Goal: Task Accomplishment & Management: Use online tool/utility

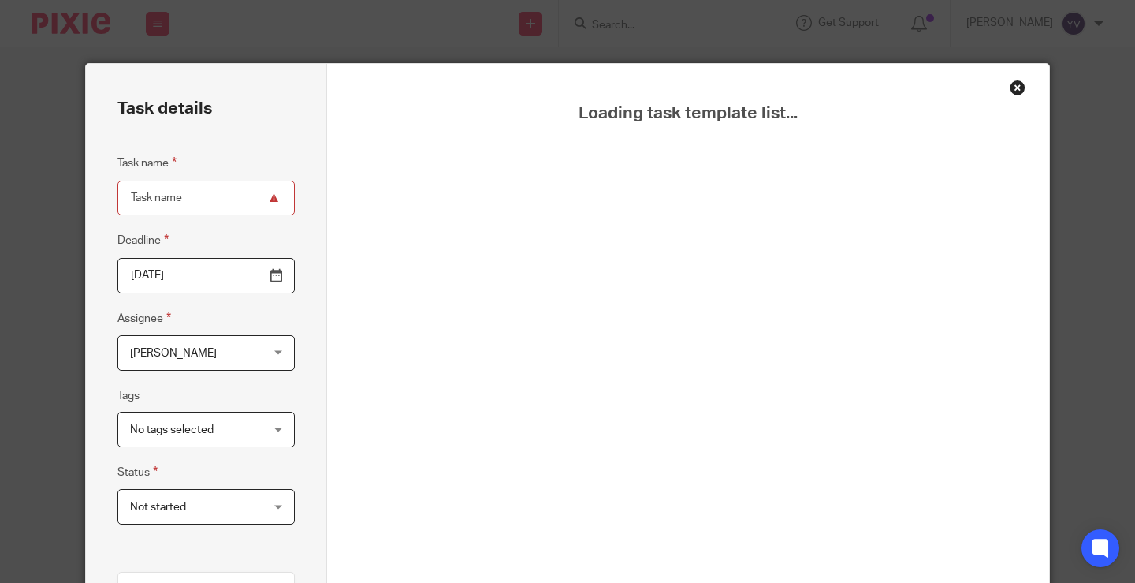
click at [1014, 87] on div "Close this dialog window" at bounding box center [1018, 88] width 16 height 16
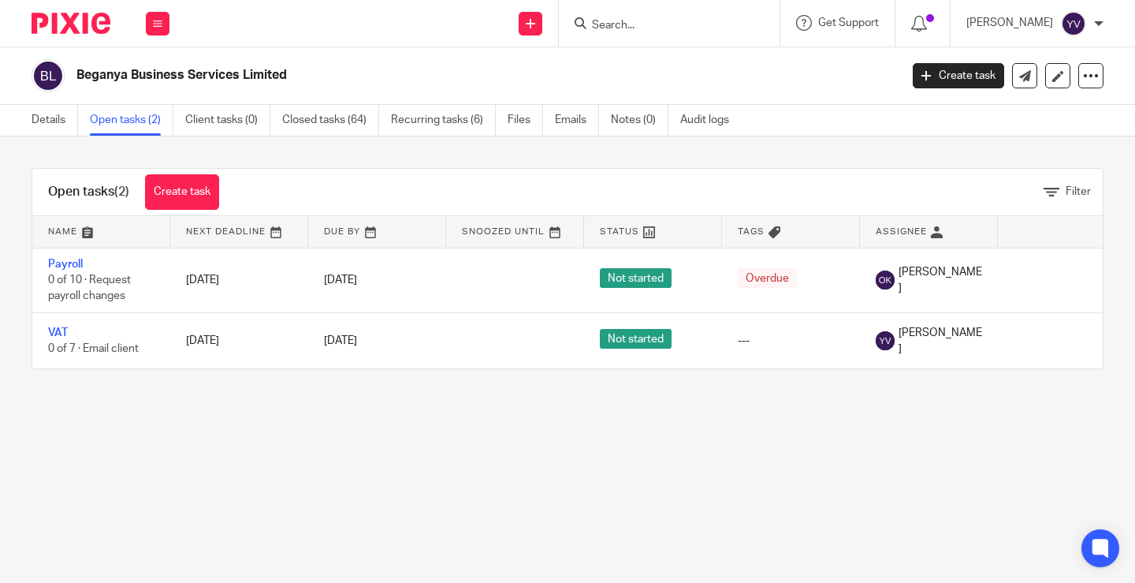
click at [682, 22] on input "Search" at bounding box center [662, 26] width 142 height 14
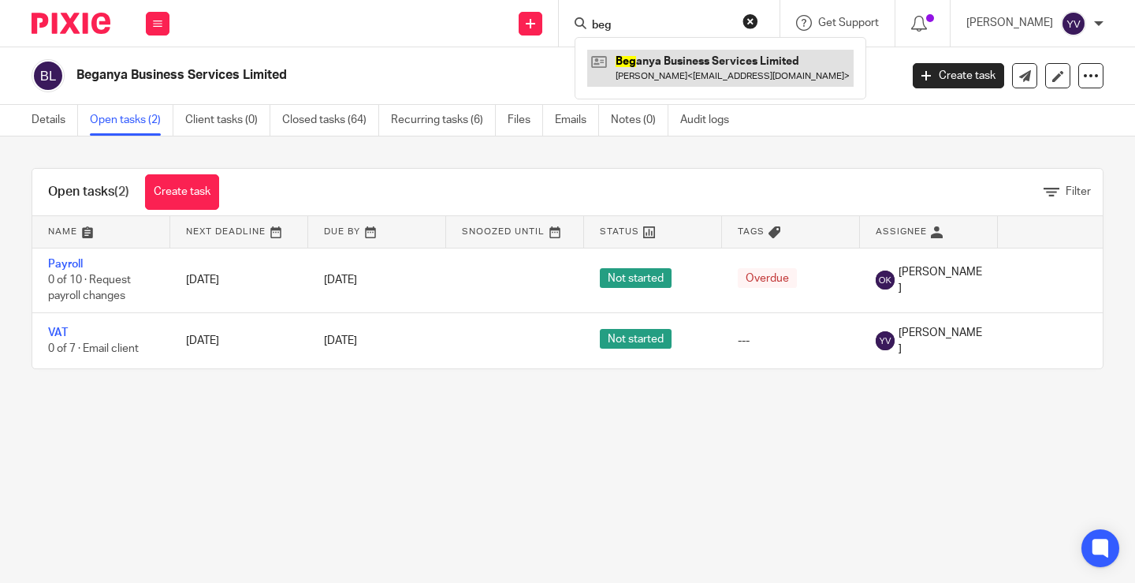
type input "beg"
click at [683, 69] on link at bounding box center [720, 68] width 267 height 36
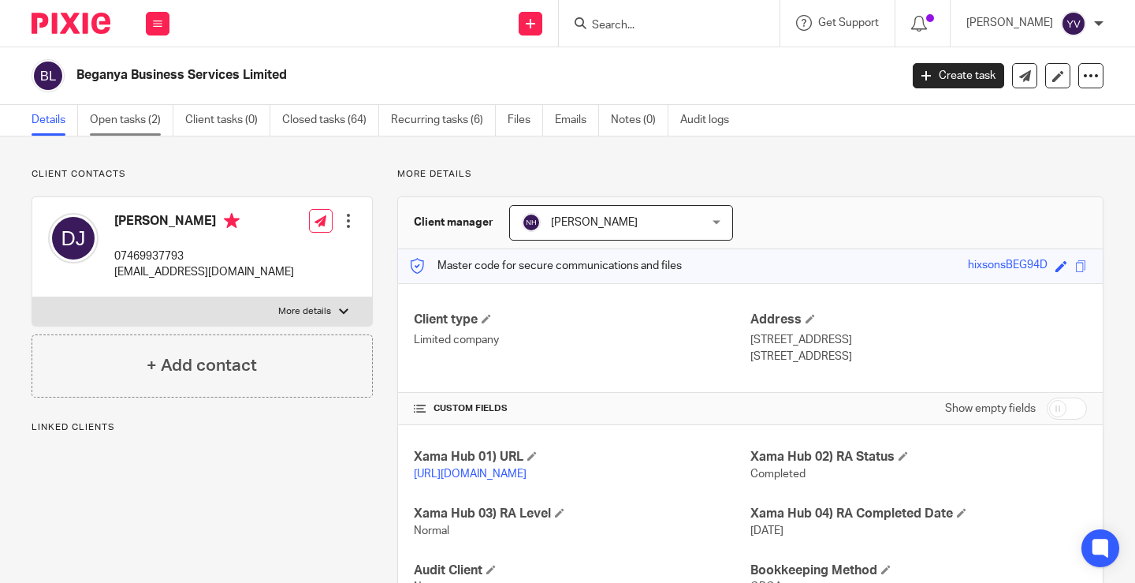
click at [118, 114] on link "Open tasks (2)" at bounding box center [132, 120] width 84 height 31
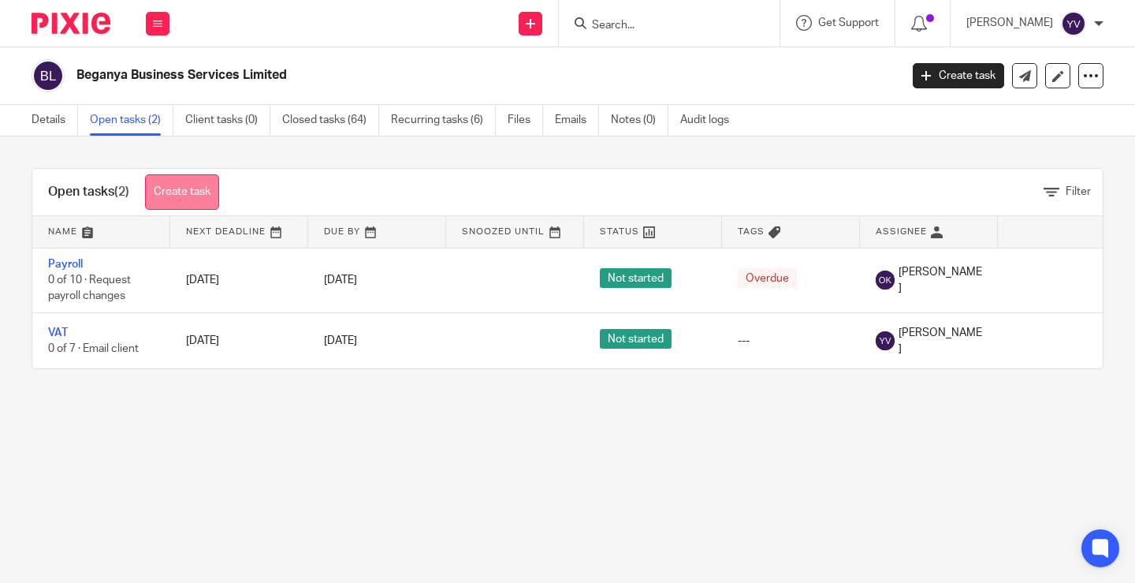
click at [196, 187] on link "Create task" at bounding box center [182, 191] width 74 height 35
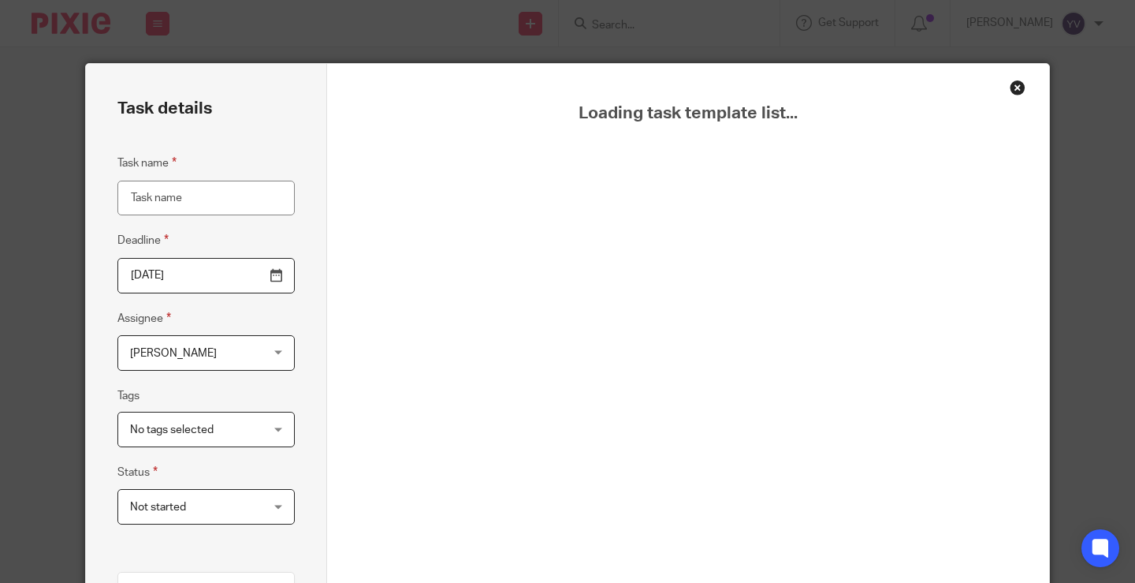
click at [154, 196] on input "Task name" at bounding box center [205, 198] width 177 height 35
type input "bookkeeping"
click at [1012, 85] on div "Close this dialog window" at bounding box center [1018, 88] width 16 height 16
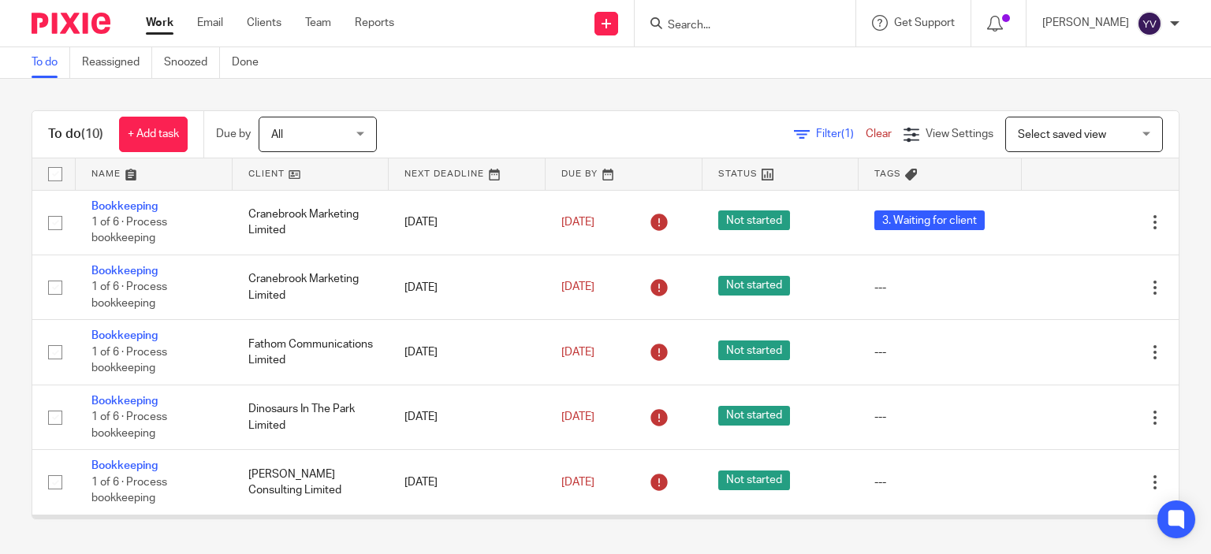
scroll to position [296, 0]
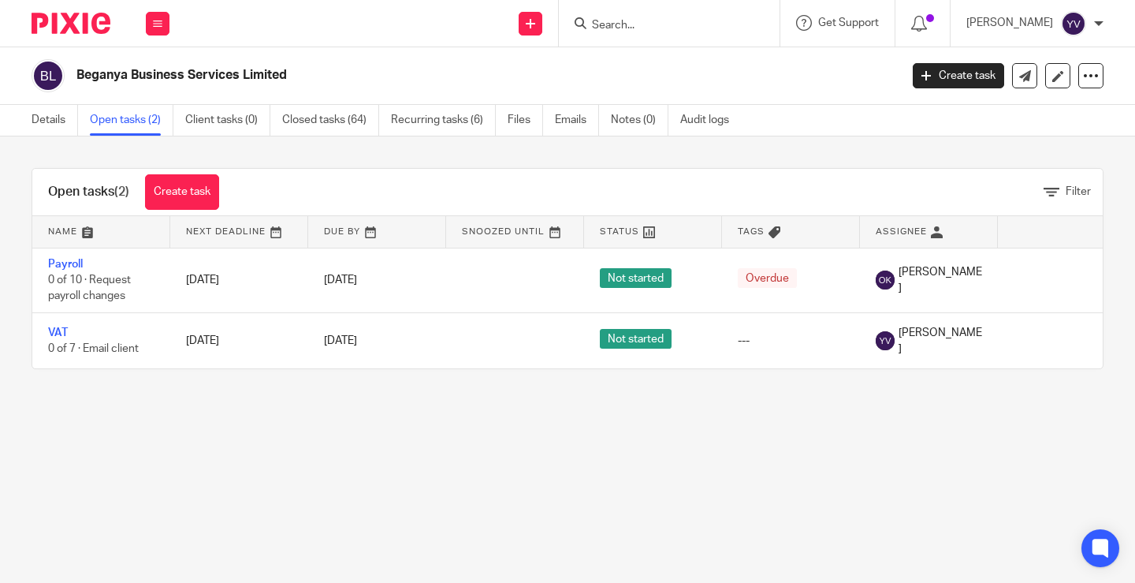
click at [148, 19] on button at bounding box center [158, 24] width 24 height 24
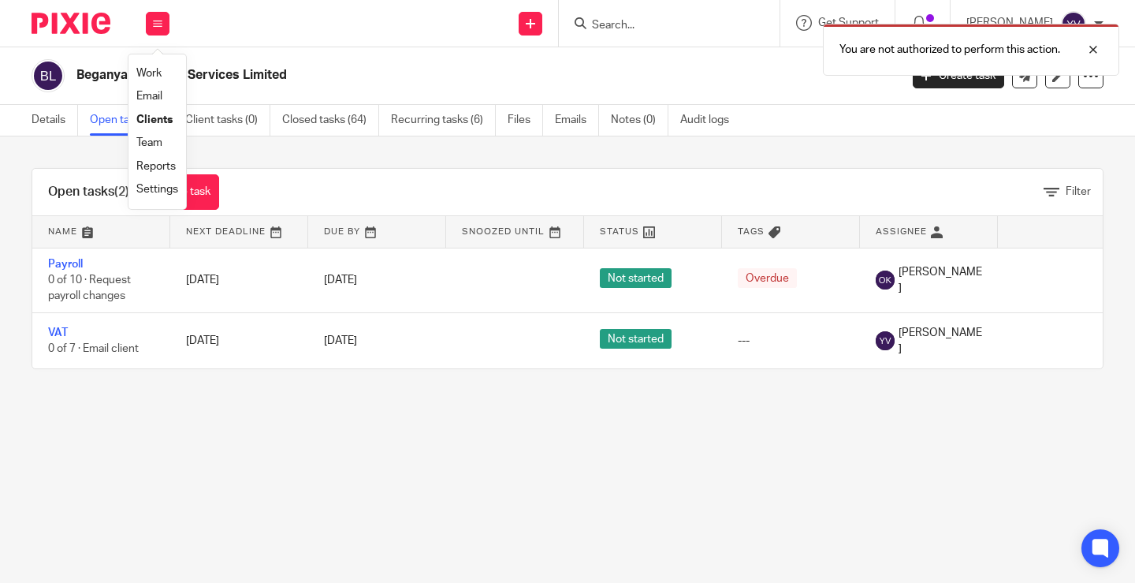
click at [151, 73] on link "Work" at bounding box center [148, 73] width 25 height 11
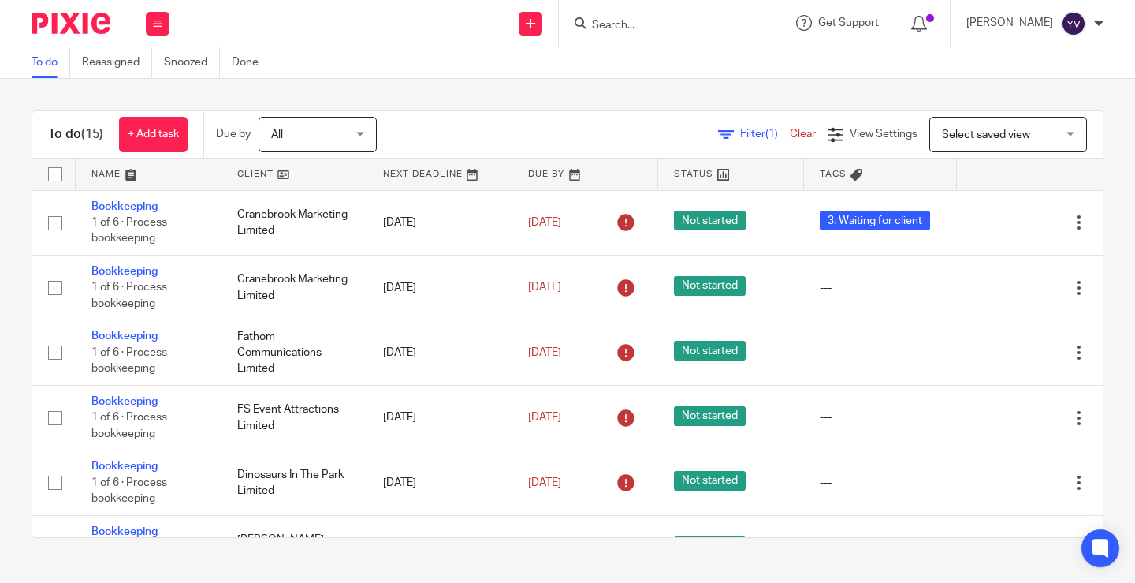
click at [710, 15] on form at bounding box center [675, 23] width 168 height 20
click at [683, 29] on input "Search" at bounding box center [662, 26] width 142 height 14
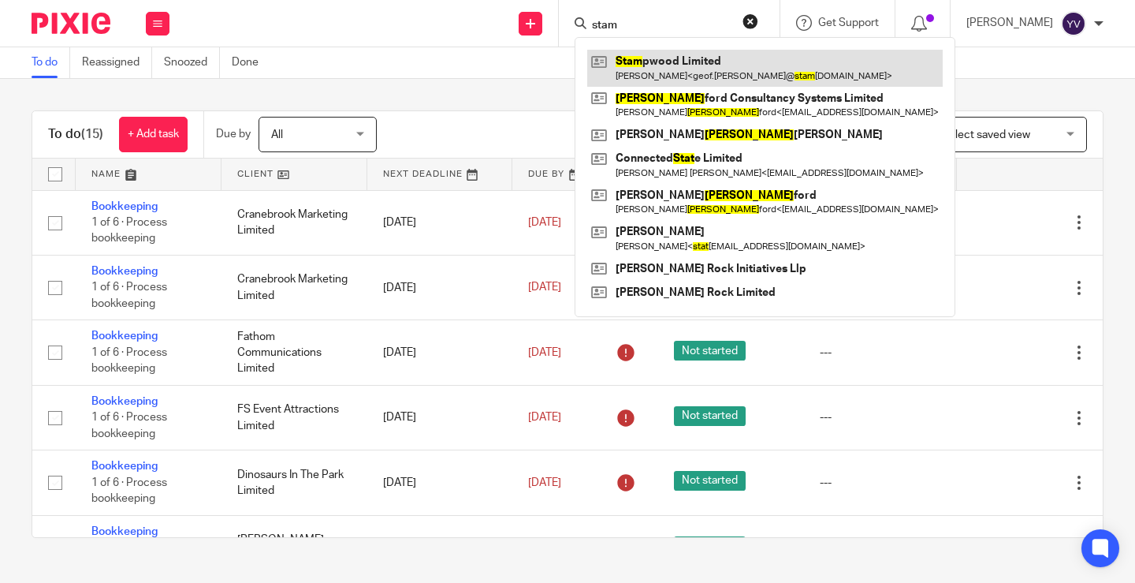
type input "stam"
click at [705, 60] on link at bounding box center [765, 68] width 356 height 36
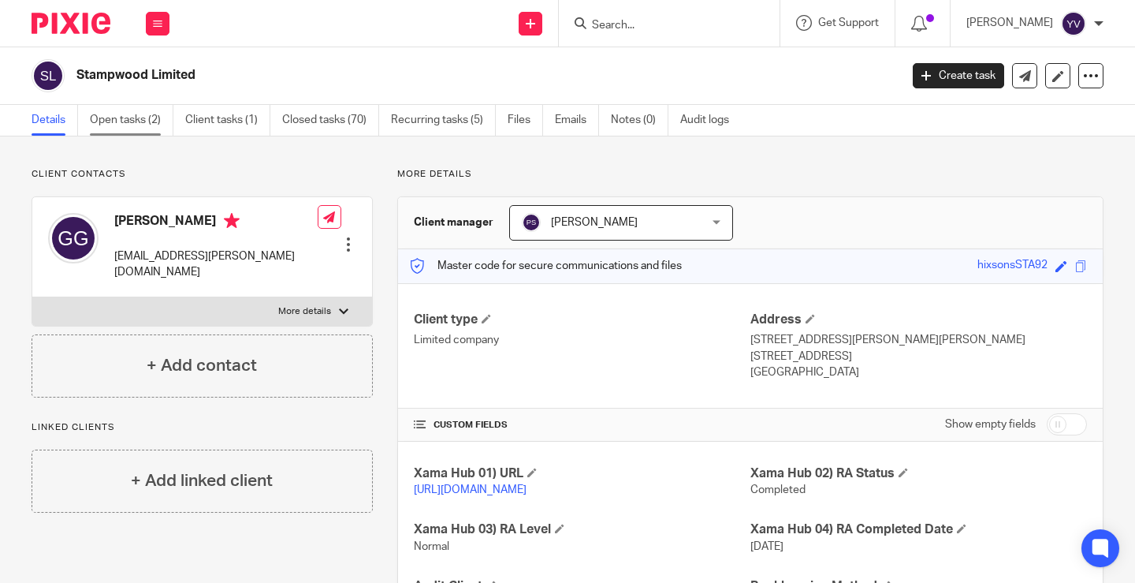
click at [125, 122] on link "Open tasks (2)" at bounding box center [132, 120] width 84 height 31
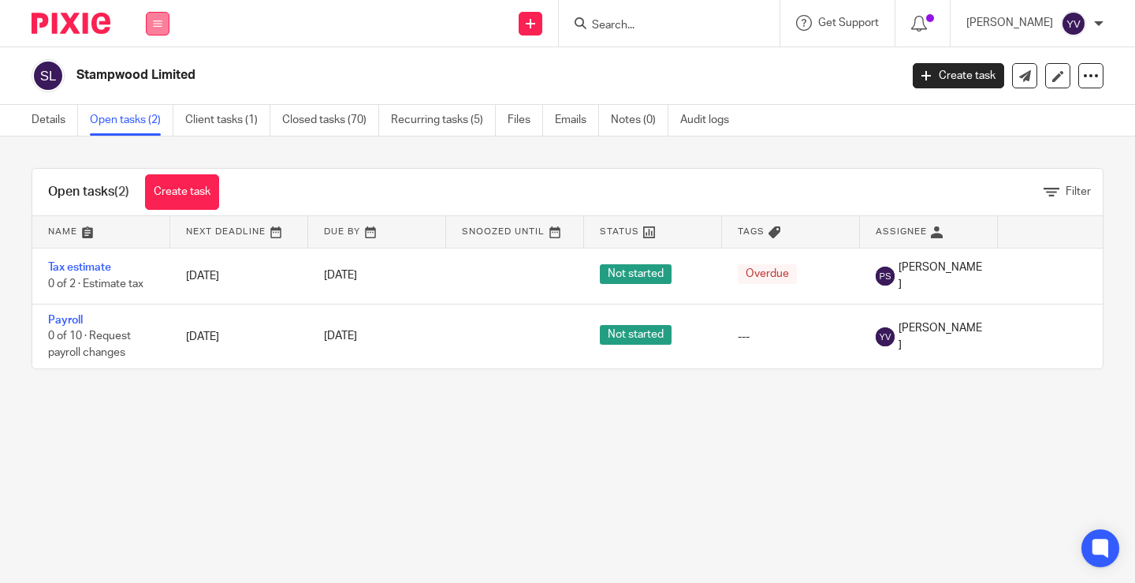
click at [160, 20] on icon at bounding box center [157, 23] width 9 height 9
click at [157, 70] on link "Work" at bounding box center [148, 73] width 25 height 11
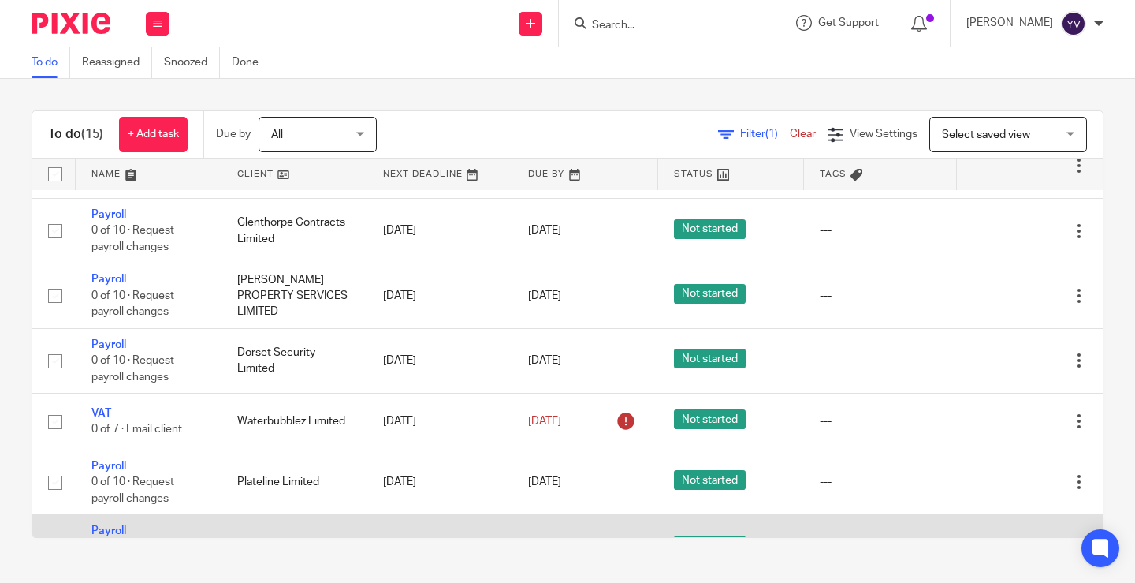
scroll to position [446, 0]
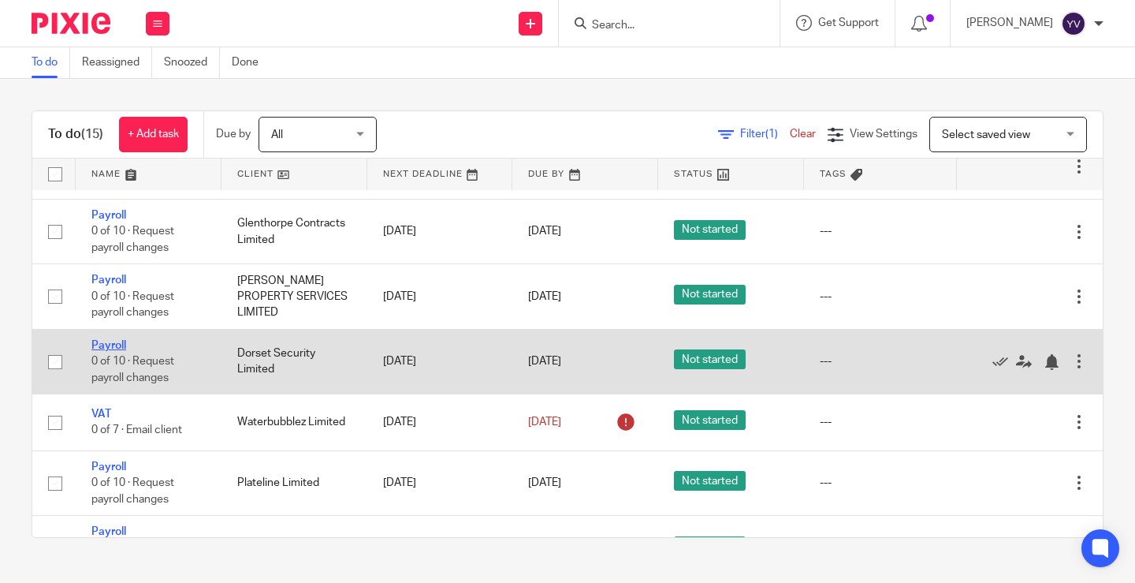
click at [117, 343] on link "Payroll" at bounding box center [108, 345] width 35 height 11
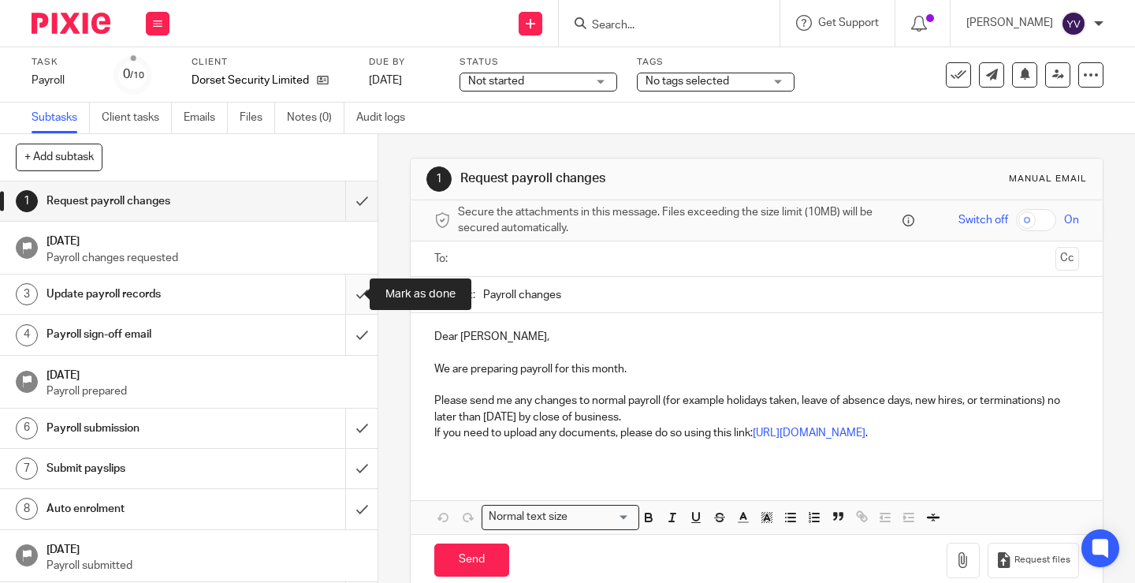
click at [341, 291] on input "submit" at bounding box center [189, 293] width 378 height 39
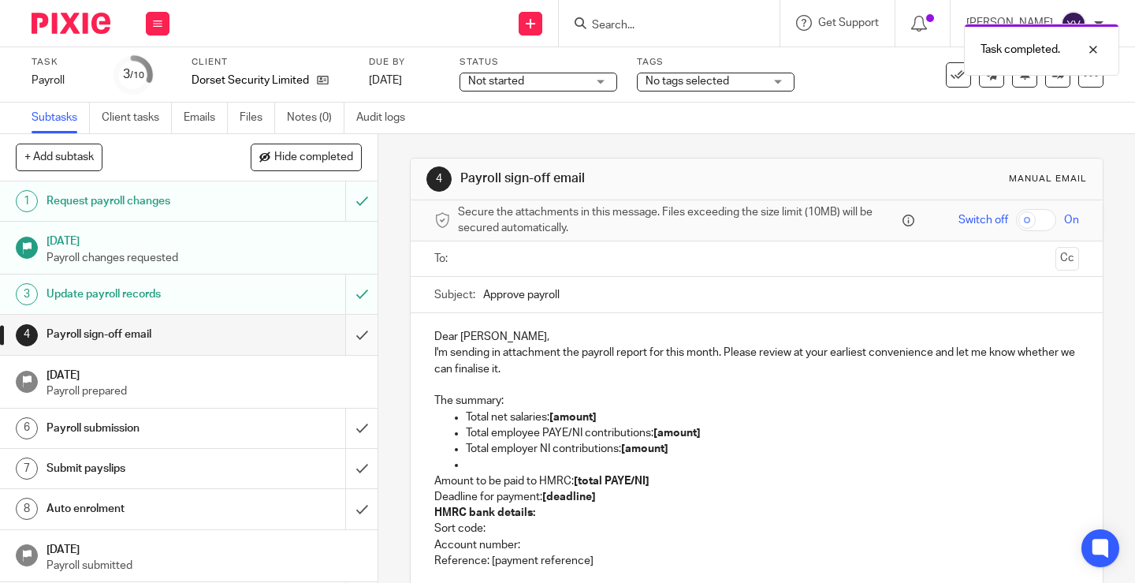
click at [343, 333] on input "submit" at bounding box center [189, 334] width 378 height 39
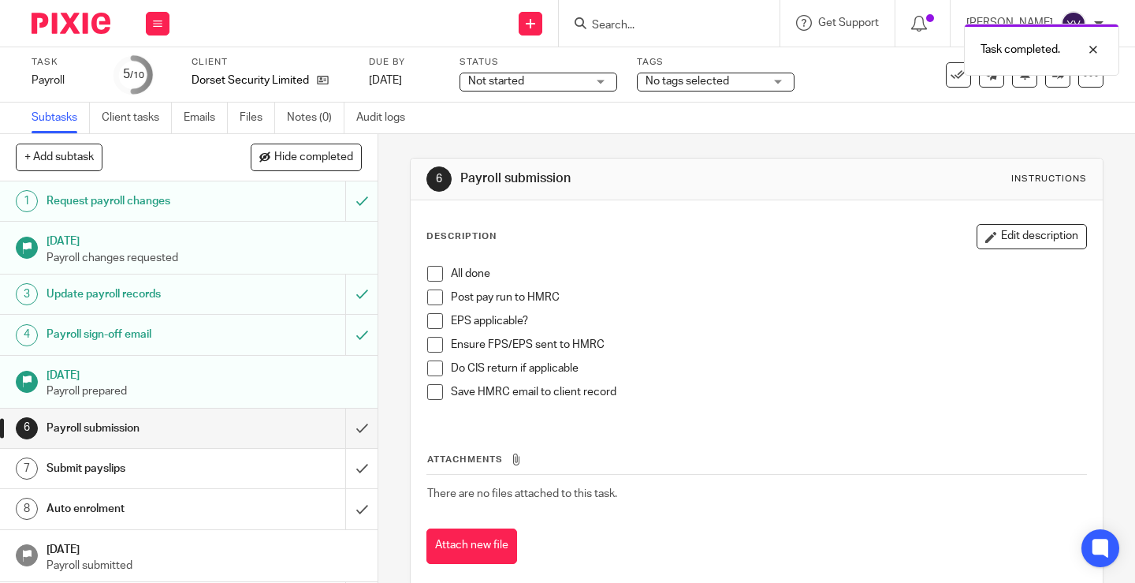
click at [429, 277] on span at bounding box center [435, 274] width 16 height 16
click at [436, 296] on span at bounding box center [435, 297] width 16 height 16
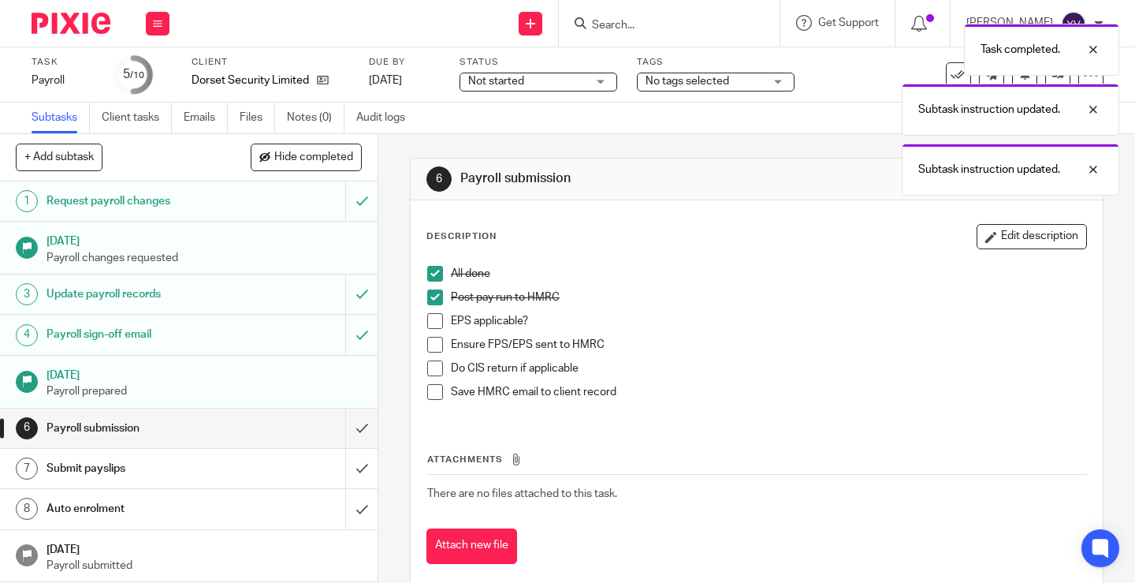
click at [430, 321] on span at bounding box center [435, 321] width 16 height 16
click at [431, 344] on span at bounding box center [435, 345] width 16 height 16
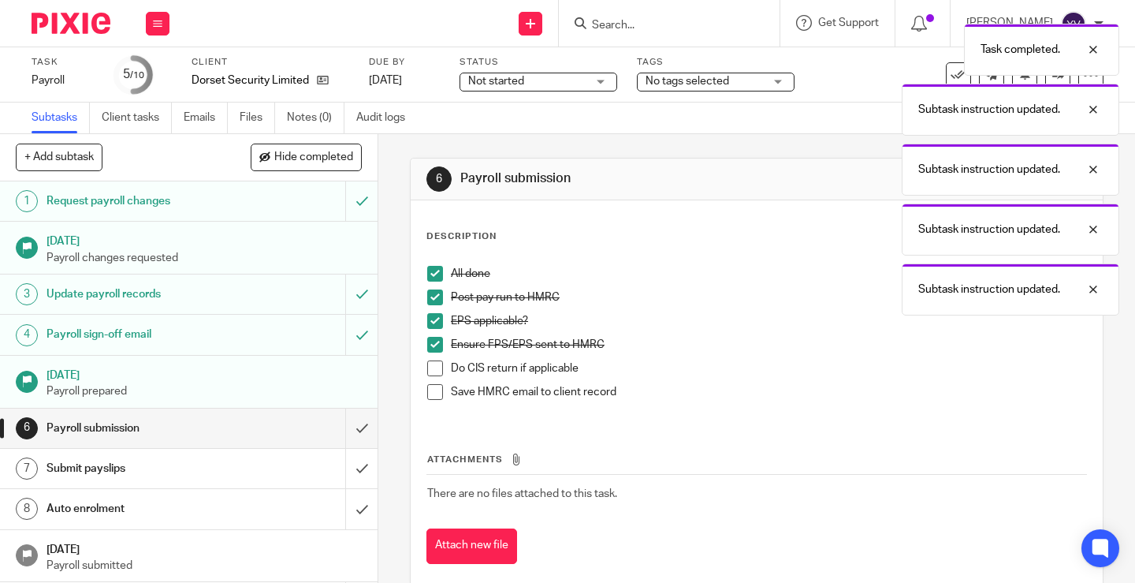
click at [431, 369] on span at bounding box center [435, 368] width 16 height 16
click at [431, 388] on span at bounding box center [435, 392] width 16 height 16
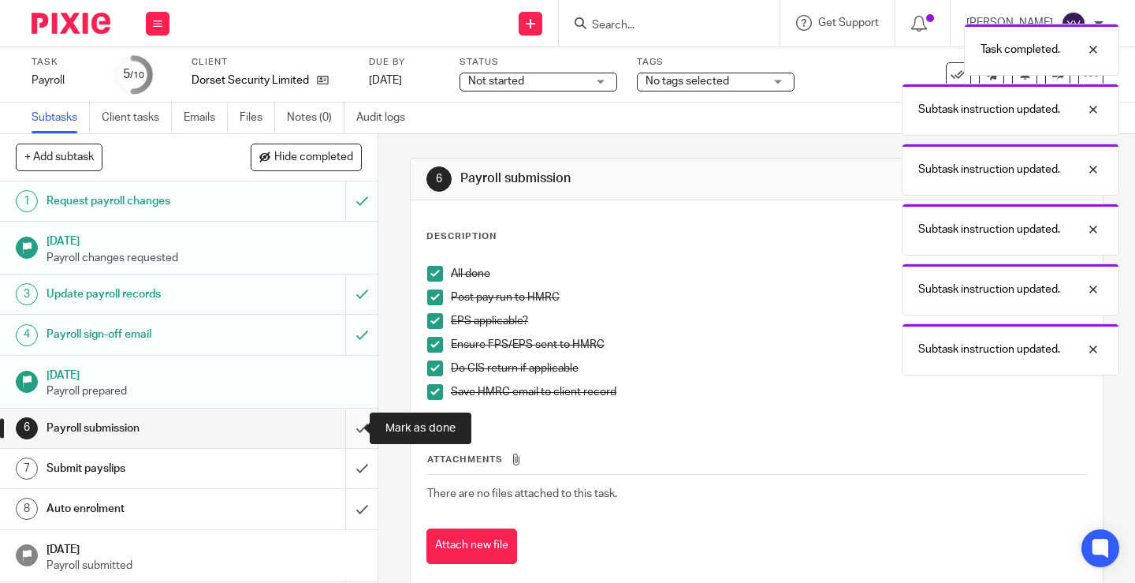
click at [347, 423] on input "submit" at bounding box center [189, 427] width 378 height 39
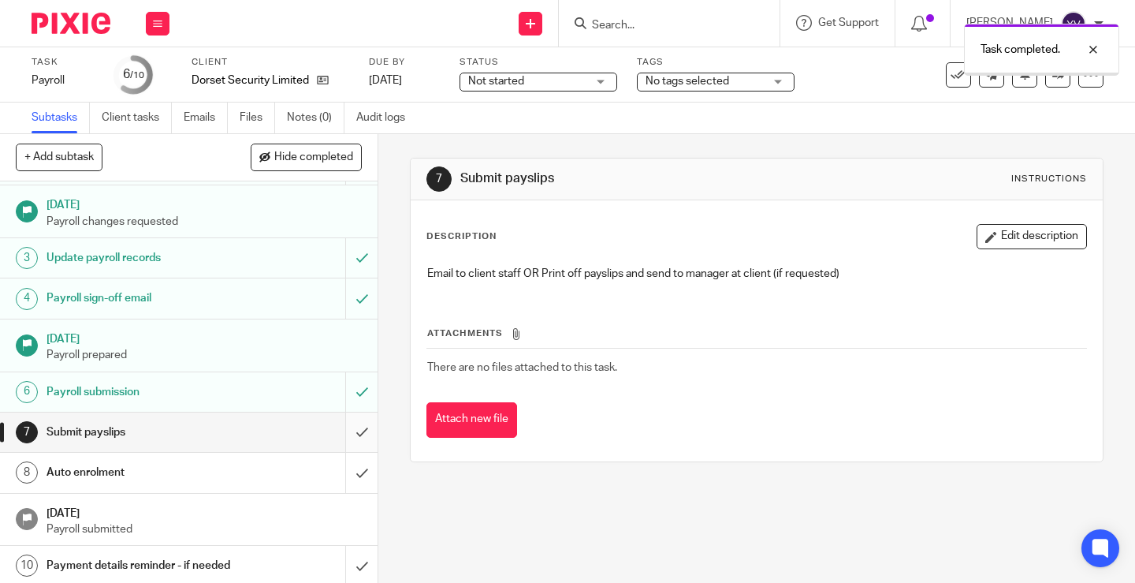
scroll to position [56, 0]
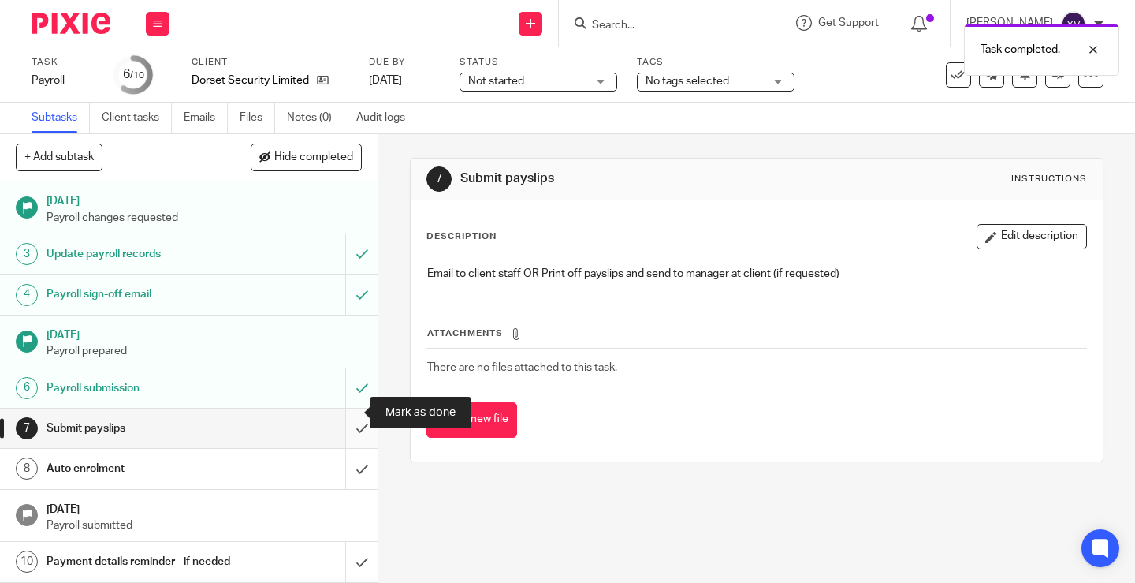
click at [348, 414] on input "submit" at bounding box center [189, 427] width 378 height 39
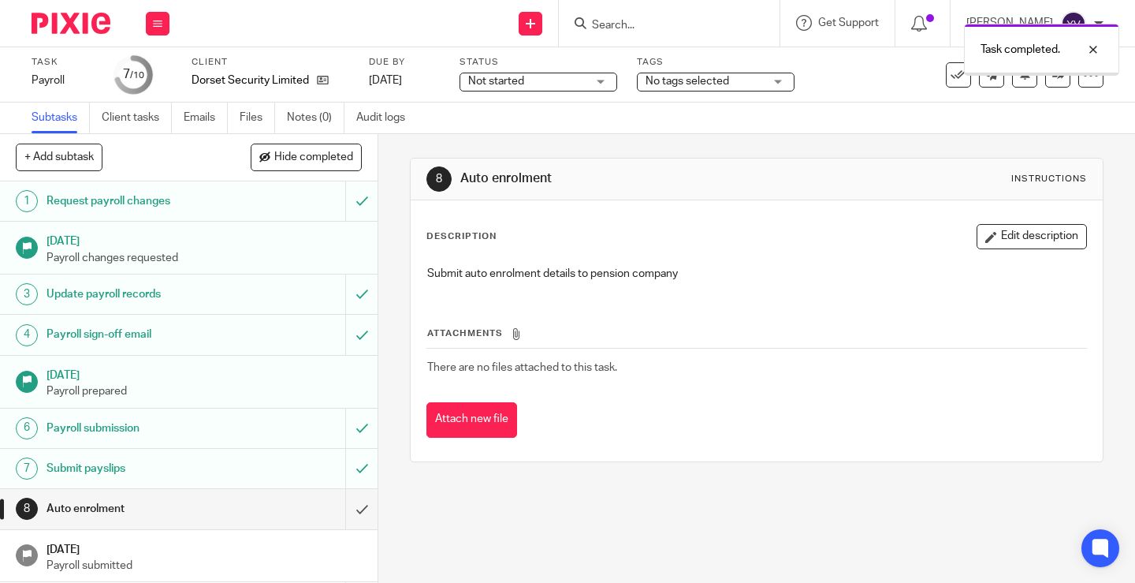
scroll to position [56, 0]
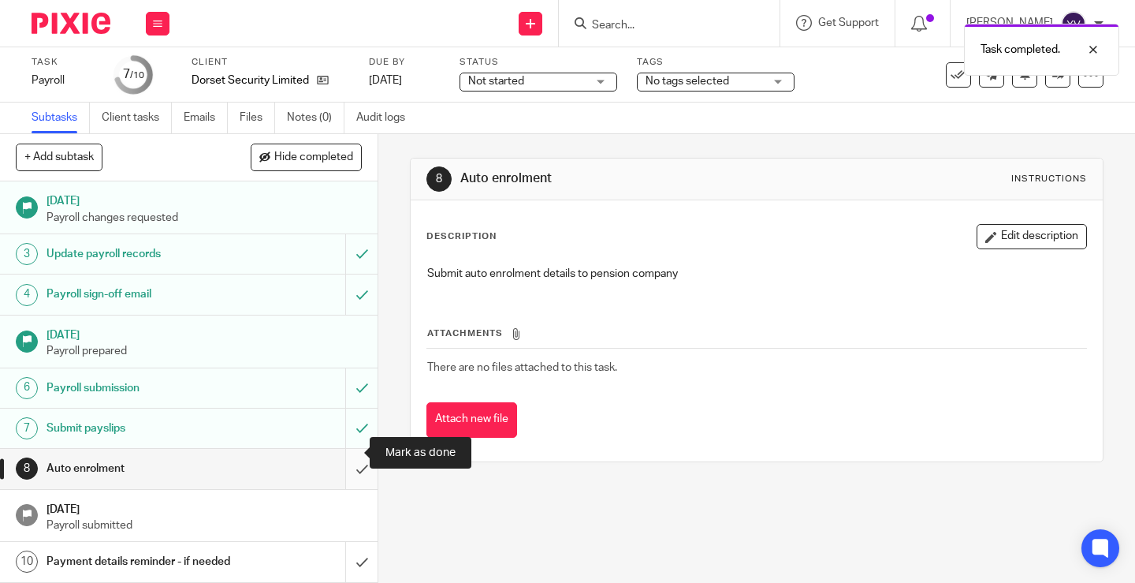
click at [345, 449] on input "submit" at bounding box center [189, 468] width 378 height 39
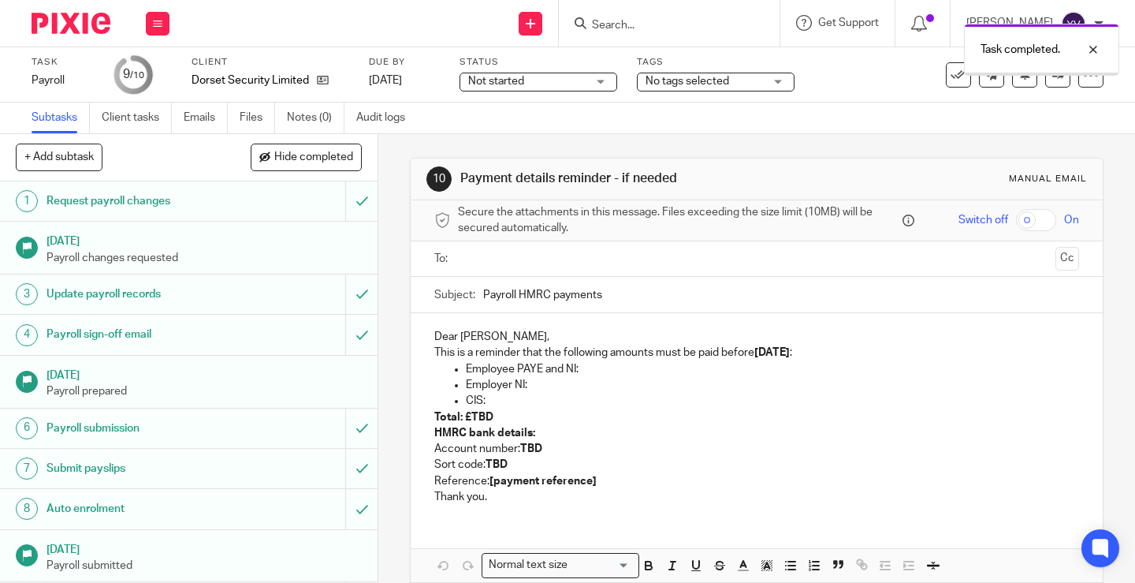
scroll to position [56, 0]
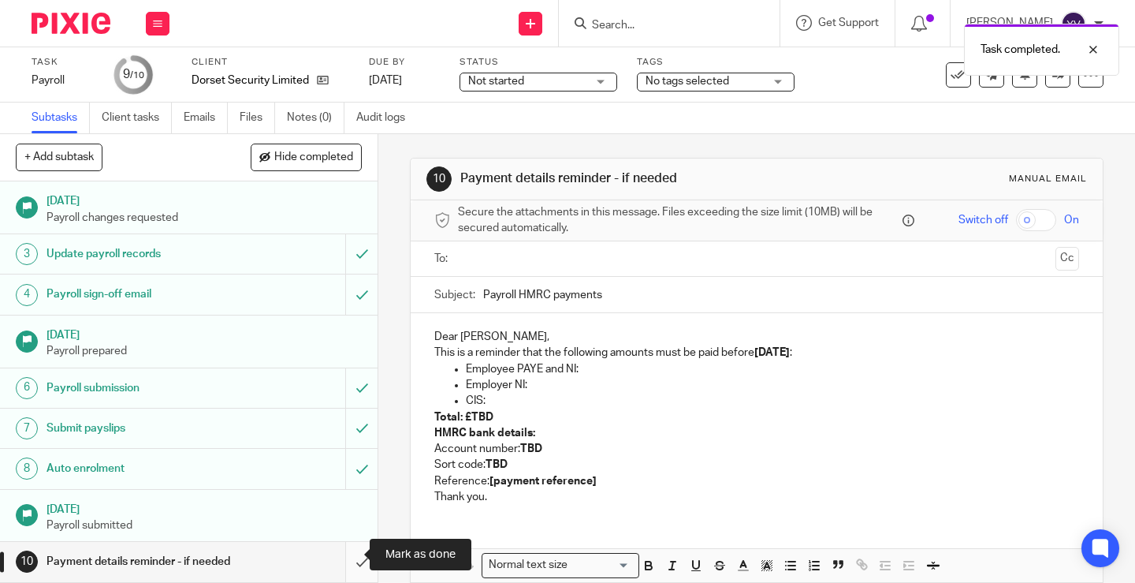
click at [342, 545] on input "submit" at bounding box center [189, 561] width 378 height 39
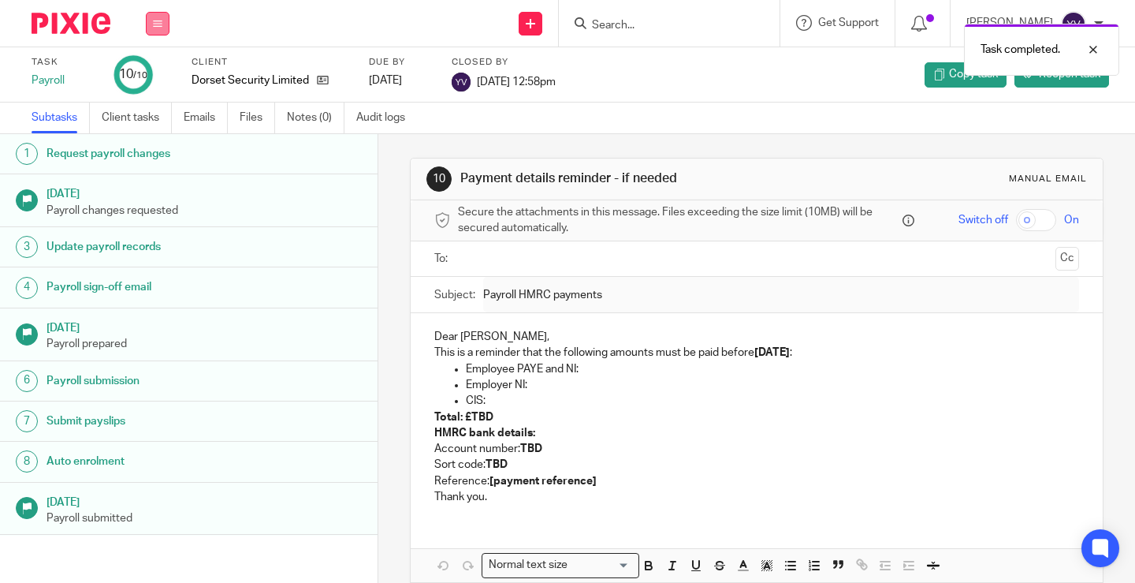
click at [159, 17] on button at bounding box center [158, 24] width 24 height 24
click at [156, 71] on link "Work" at bounding box center [150, 73] width 28 height 11
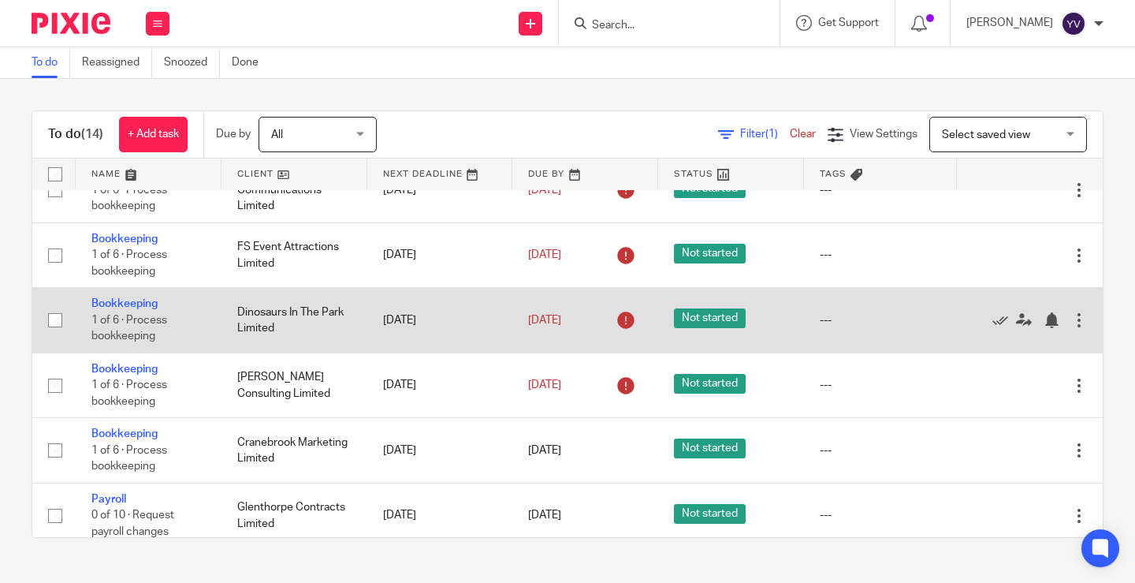
scroll to position [315, 0]
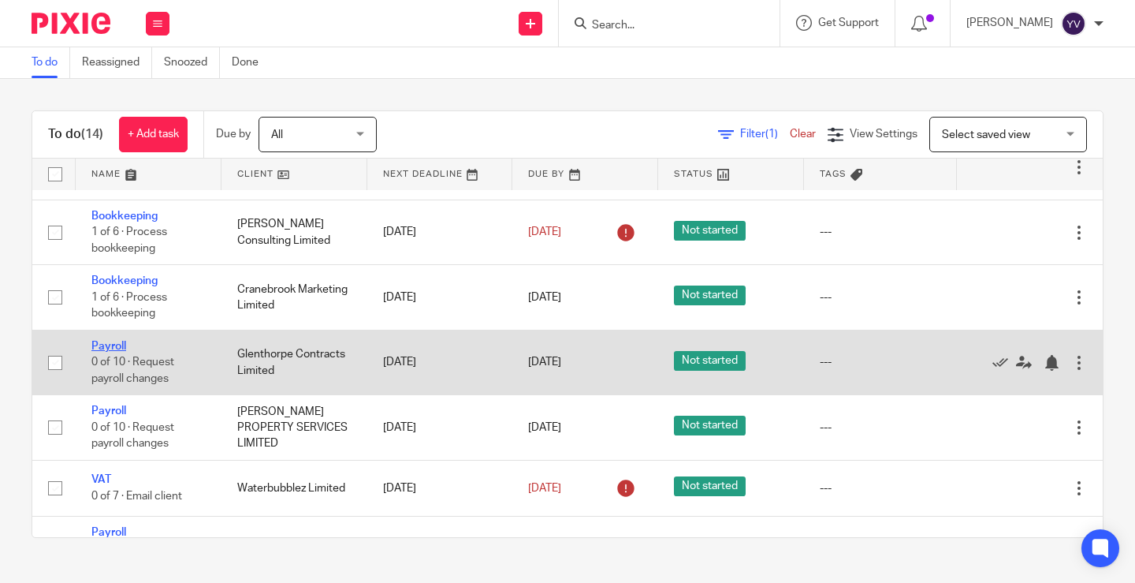
click at [105, 343] on link "Payroll" at bounding box center [108, 346] width 35 height 11
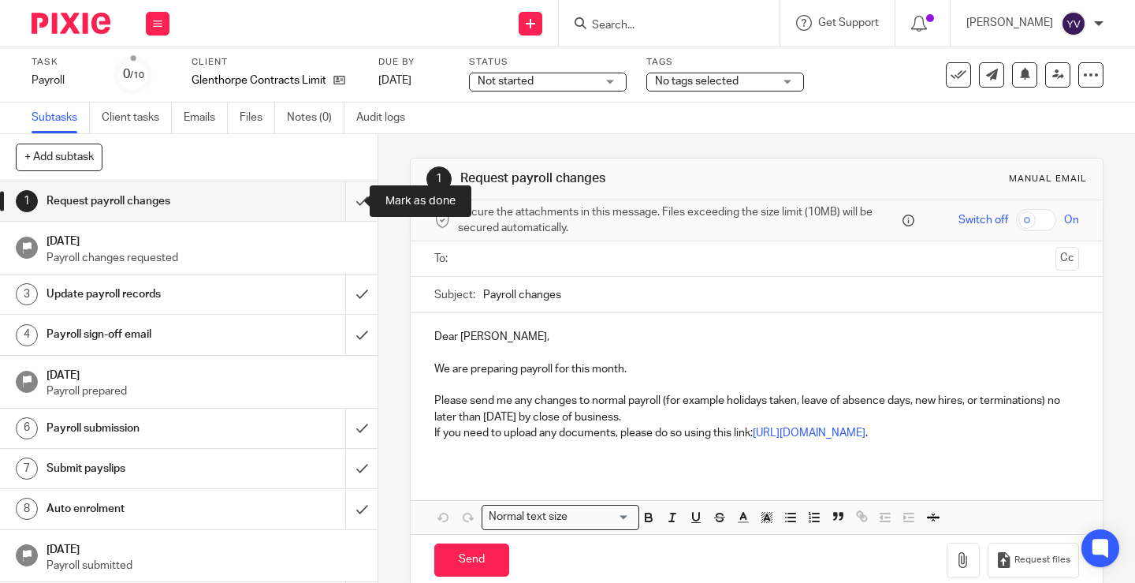
click at [341, 199] on input "submit" at bounding box center [189, 200] width 378 height 39
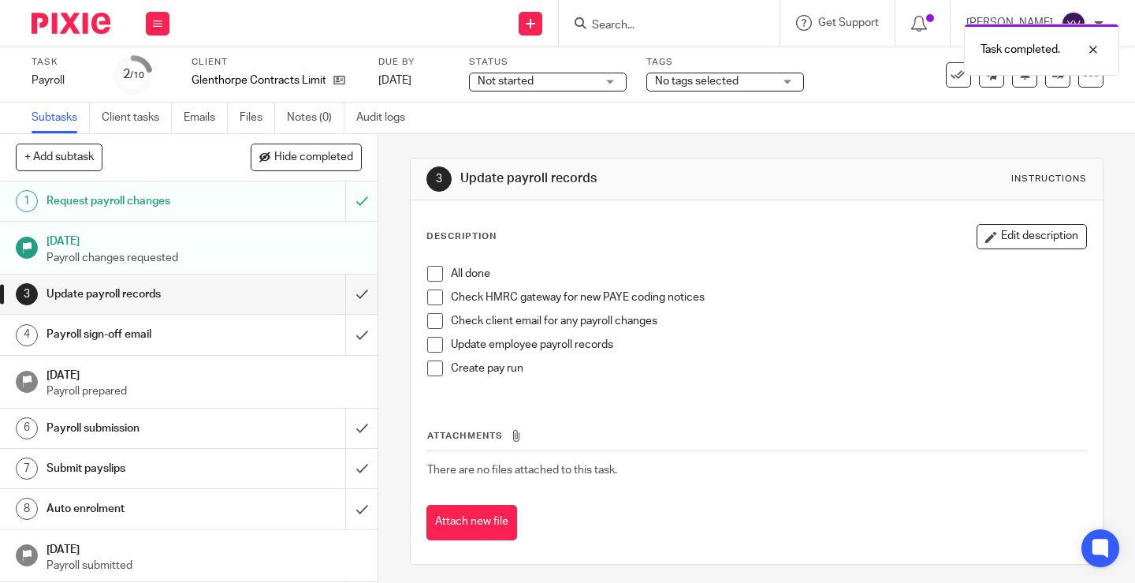
click at [430, 275] on span at bounding box center [435, 274] width 16 height 16
click at [432, 293] on span at bounding box center [435, 297] width 16 height 16
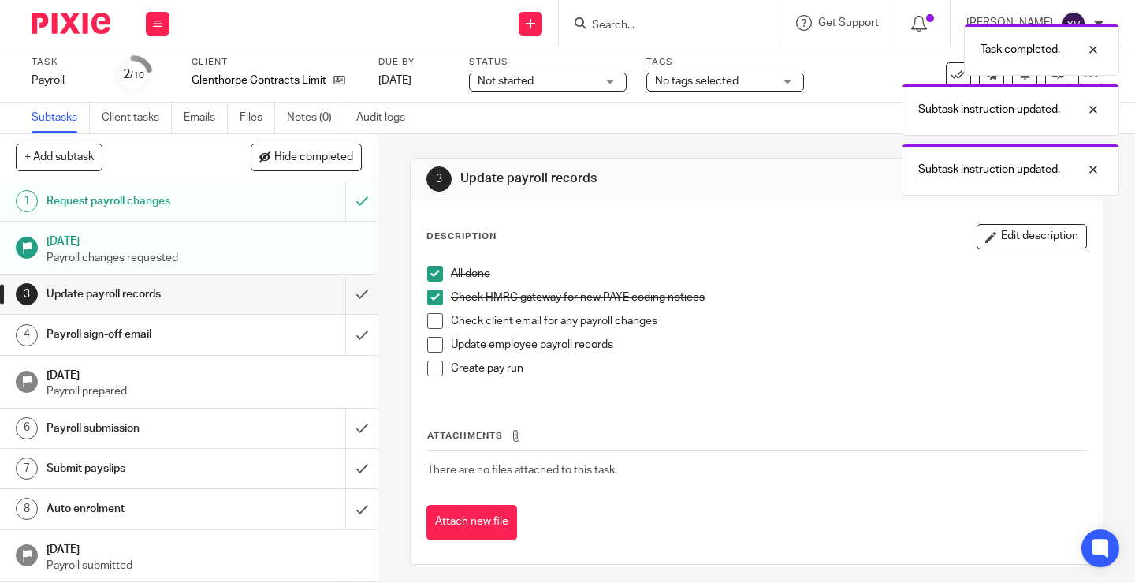
click at [431, 321] on span at bounding box center [435, 321] width 16 height 16
click at [427, 341] on span at bounding box center [435, 345] width 16 height 16
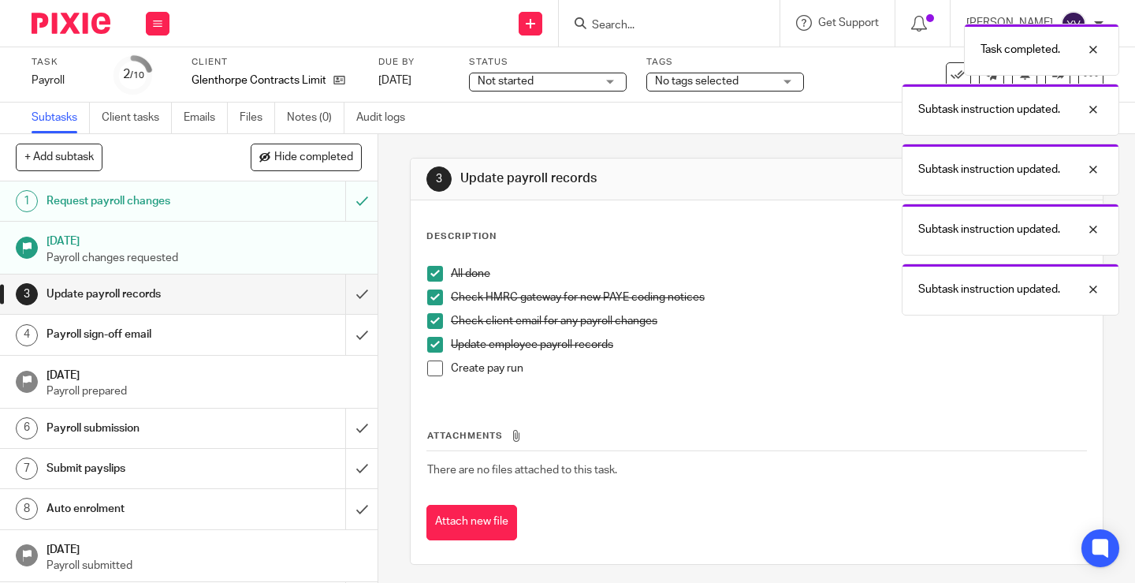
click at [430, 367] on span at bounding box center [435, 368] width 16 height 16
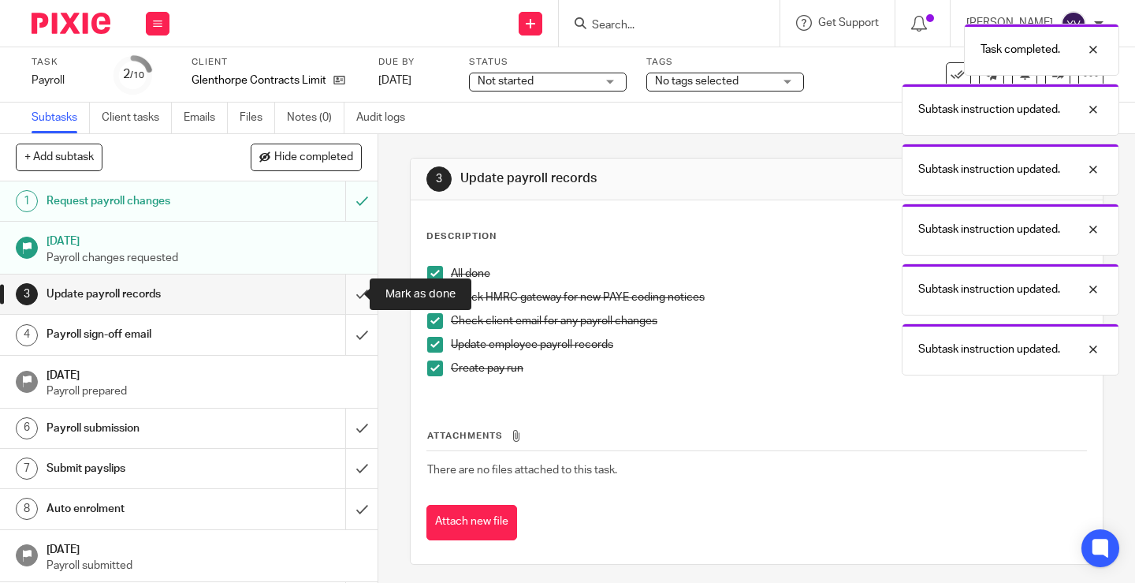
click at [346, 293] on input "submit" at bounding box center [189, 293] width 378 height 39
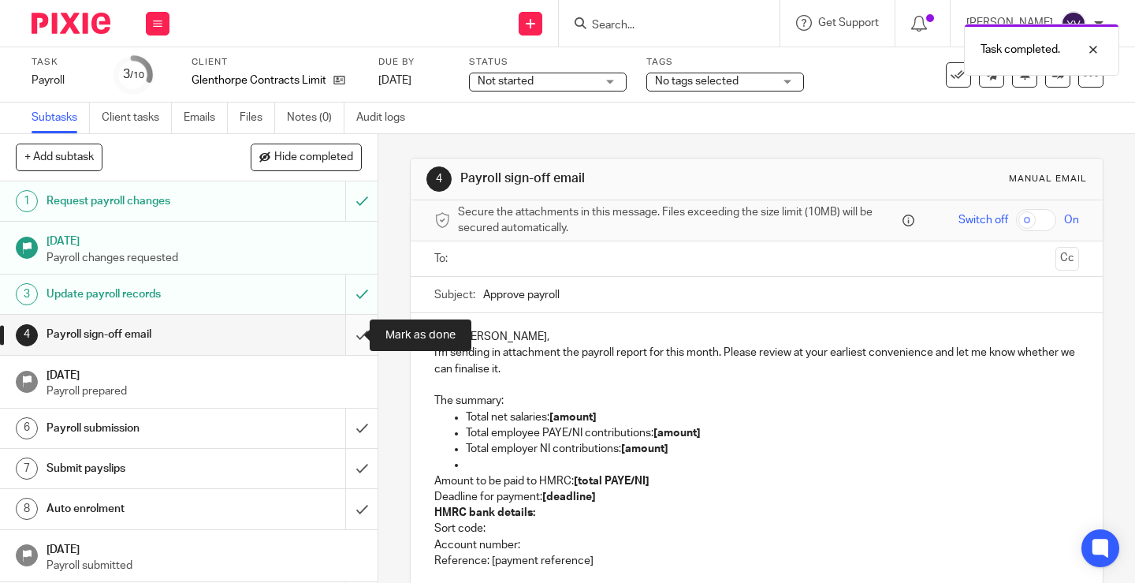
click at [341, 335] on input "submit" at bounding box center [189, 334] width 378 height 39
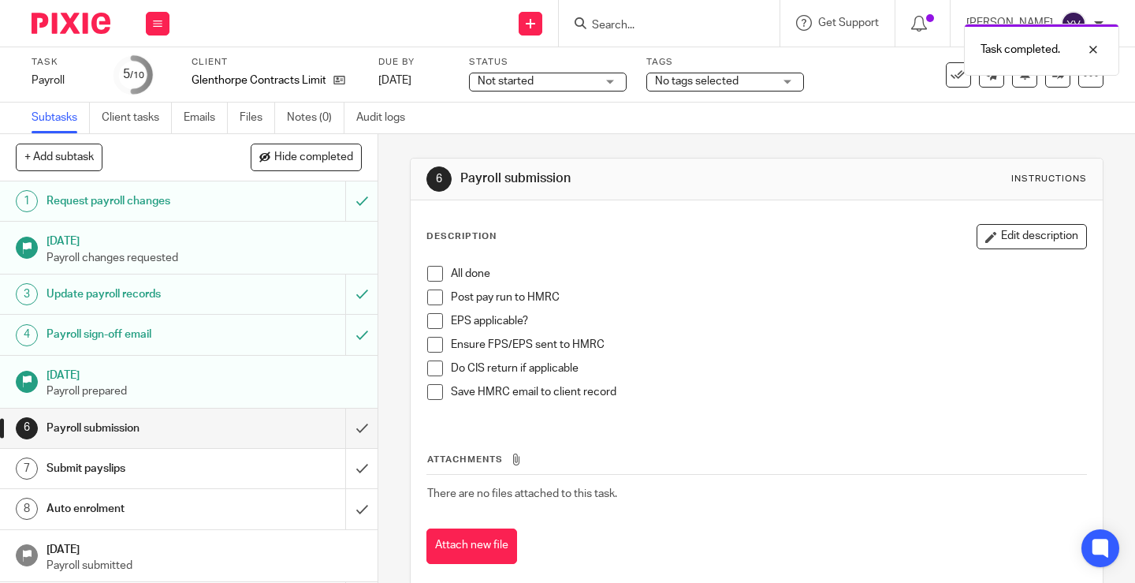
click at [431, 278] on span at bounding box center [435, 274] width 16 height 16
click at [431, 304] on span at bounding box center [435, 297] width 16 height 16
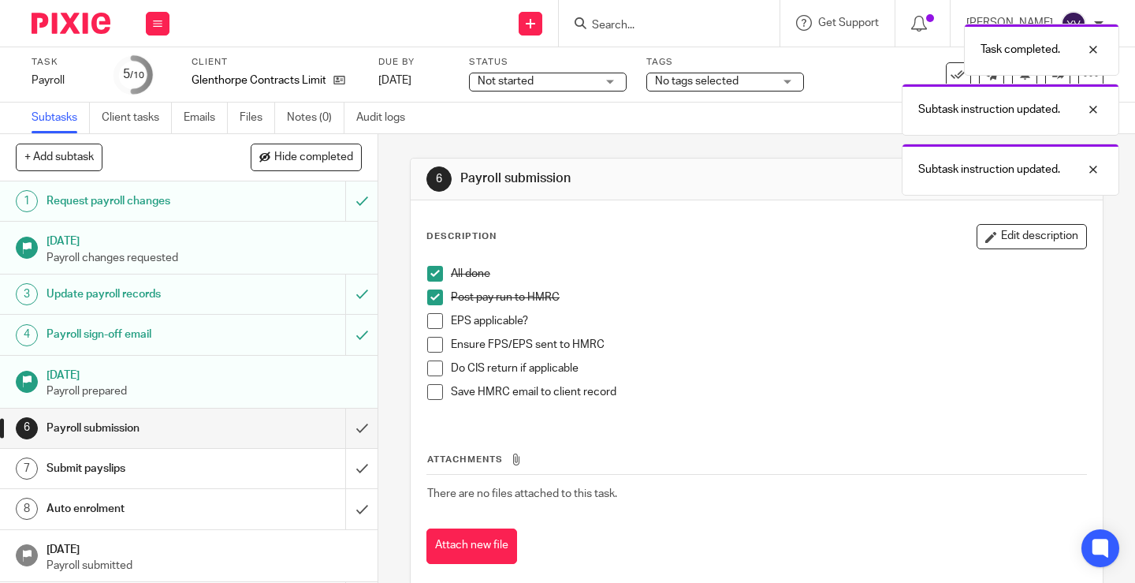
click at [431, 326] on span at bounding box center [435, 321] width 16 height 16
click at [428, 344] on span at bounding box center [435, 345] width 16 height 16
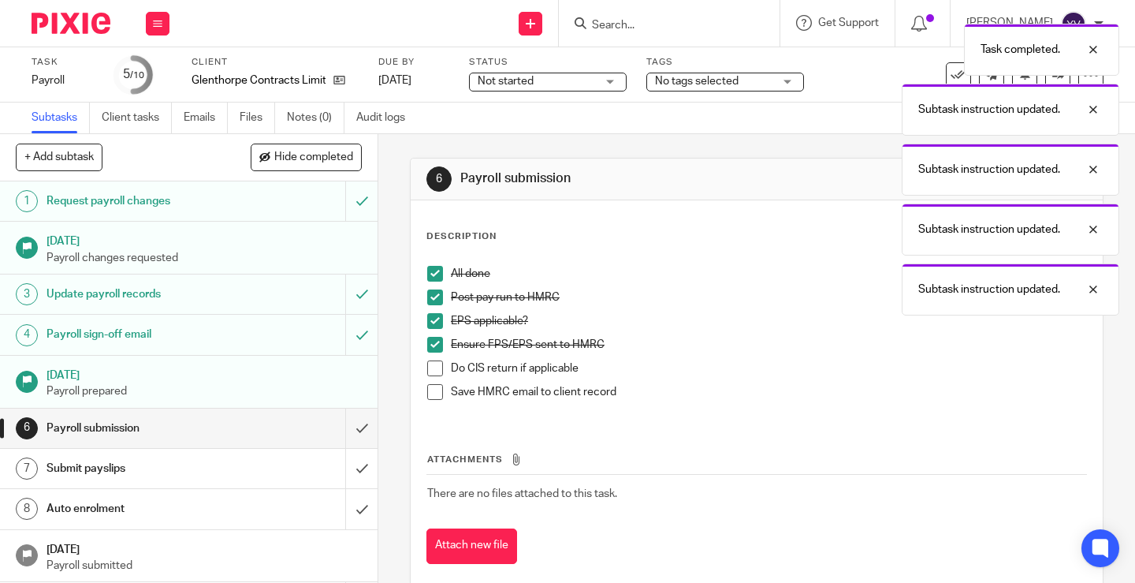
click at [428, 363] on span at bounding box center [435, 368] width 16 height 16
drag, startPoint x: 431, startPoint y: 387, endPoint x: 363, endPoint y: 418, distance: 75.2
click at [431, 388] on span at bounding box center [435, 392] width 16 height 16
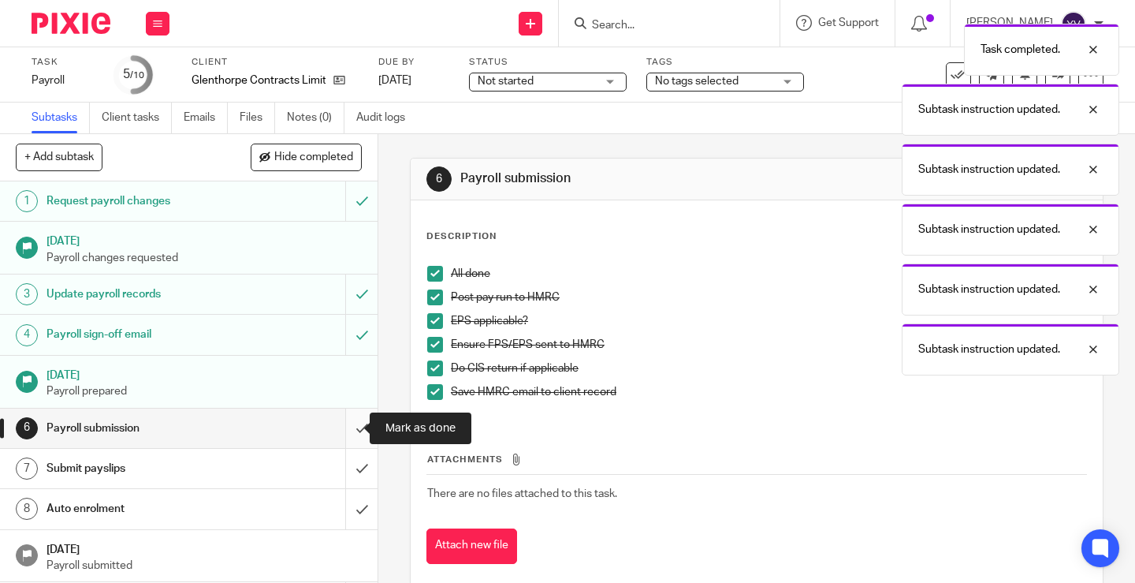
click at [345, 431] on input "submit" at bounding box center [189, 427] width 378 height 39
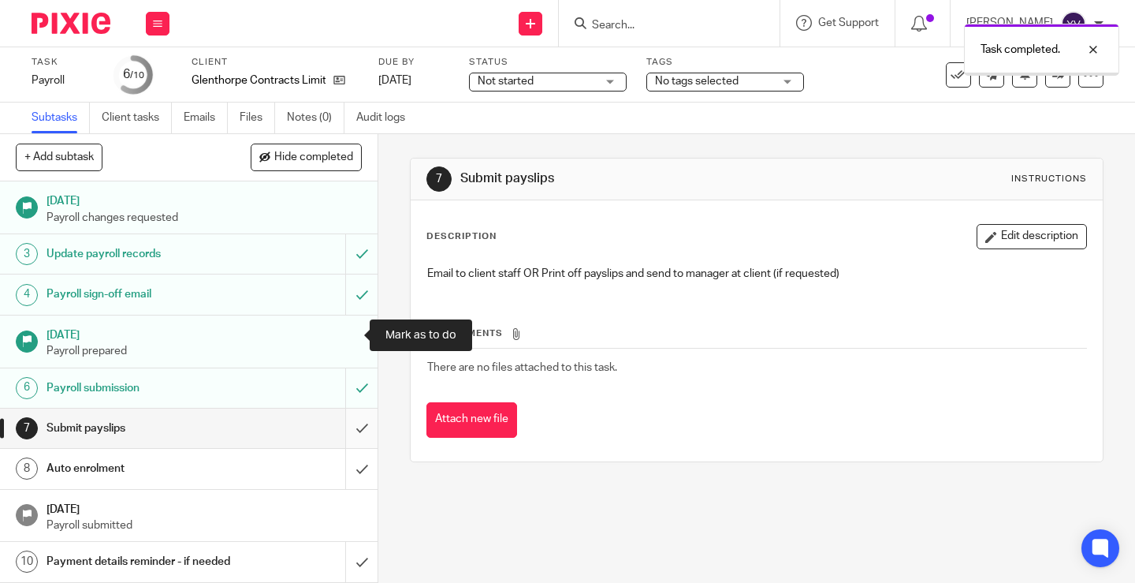
scroll to position [56, 0]
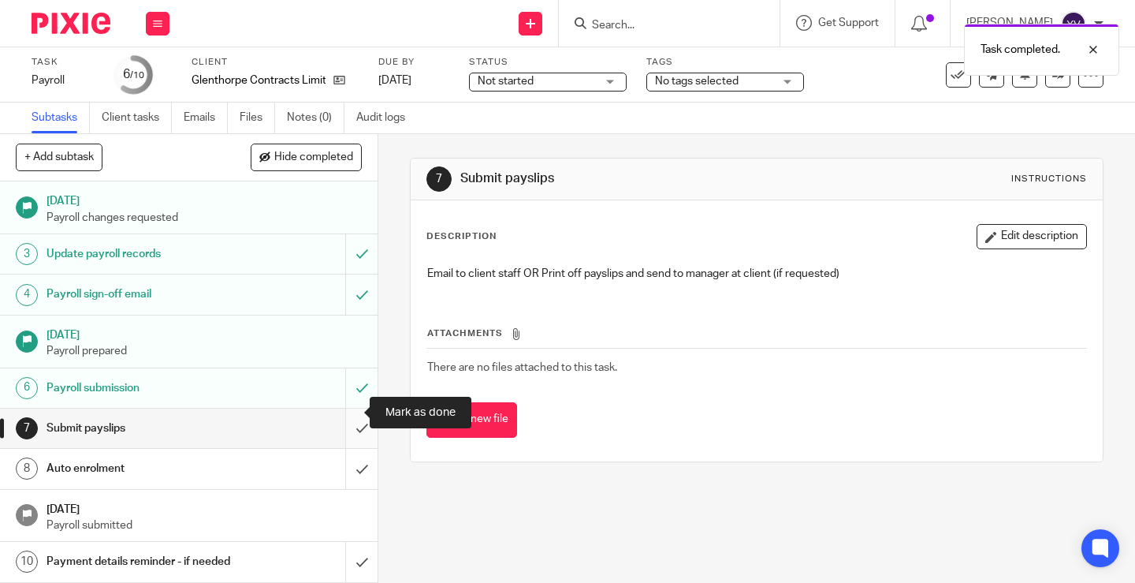
click at [345, 415] on input "submit" at bounding box center [189, 427] width 378 height 39
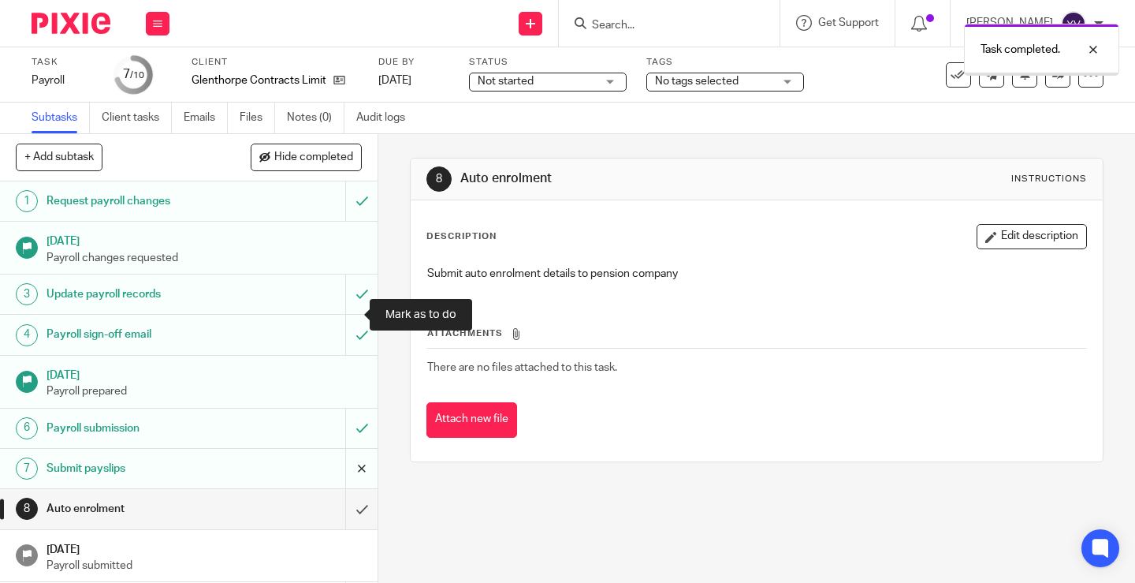
scroll to position [56, 0]
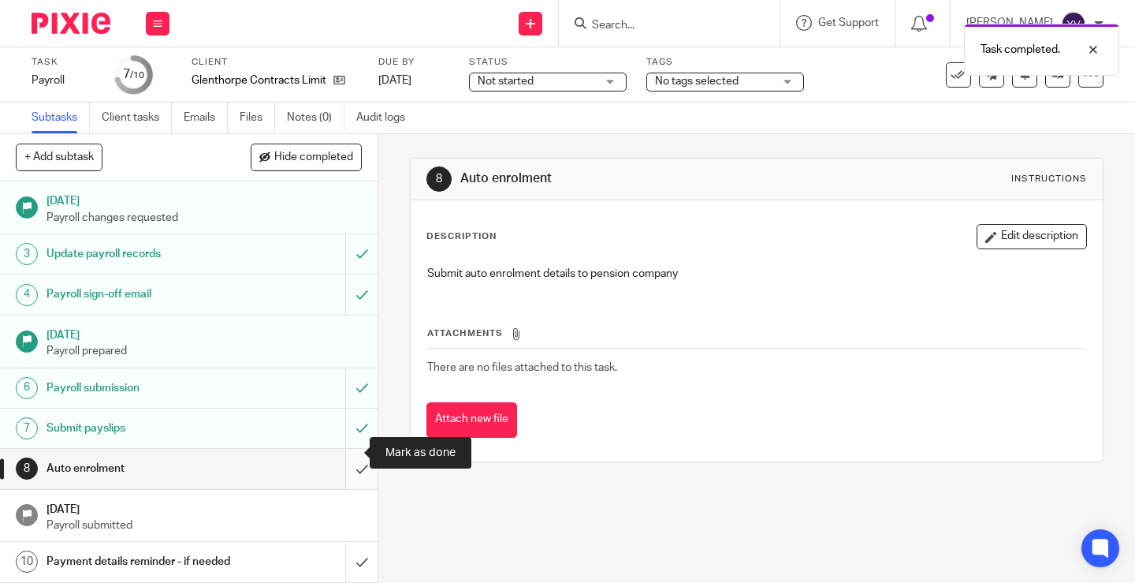
click at [342, 450] on input "submit" at bounding box center [189, 468] width 378 height 39
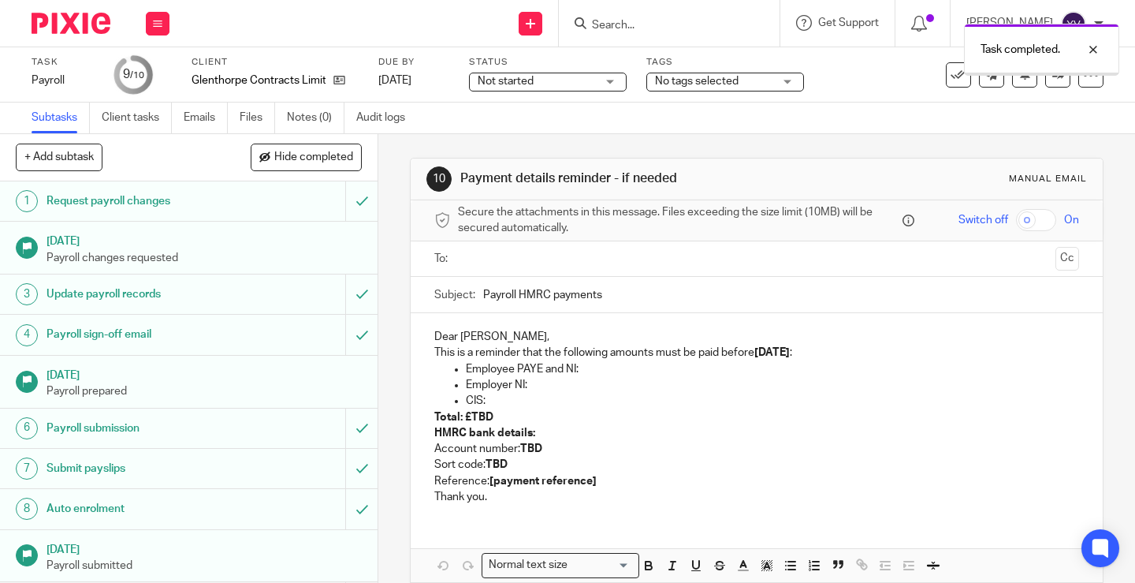
scroll to position [56, 0]
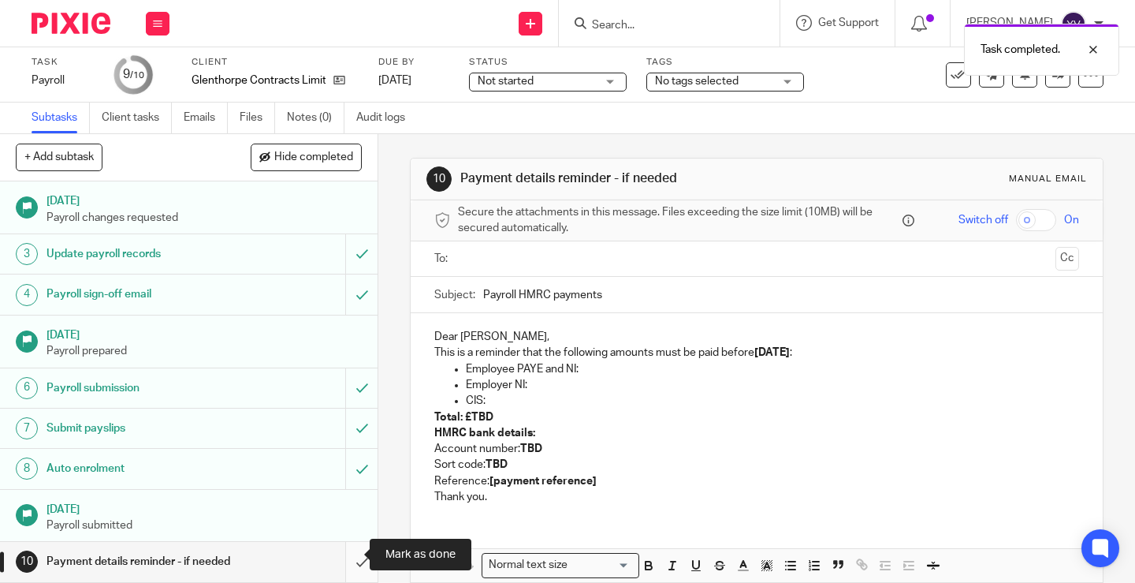
drag, startPoint x: 345, startPoint y: 551, endPoint x: 340, endPoint y: 541, distance: 11.6
click at [345, 551] on input "submit" at bounding box center [189, 561] width 378 height 39
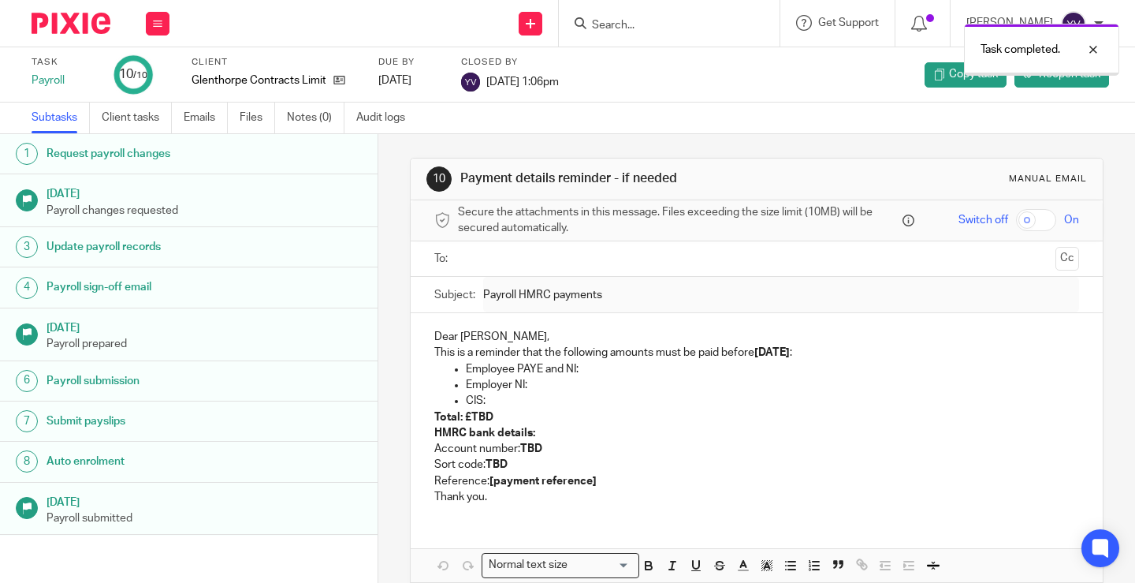
scroll to position [40, 0]
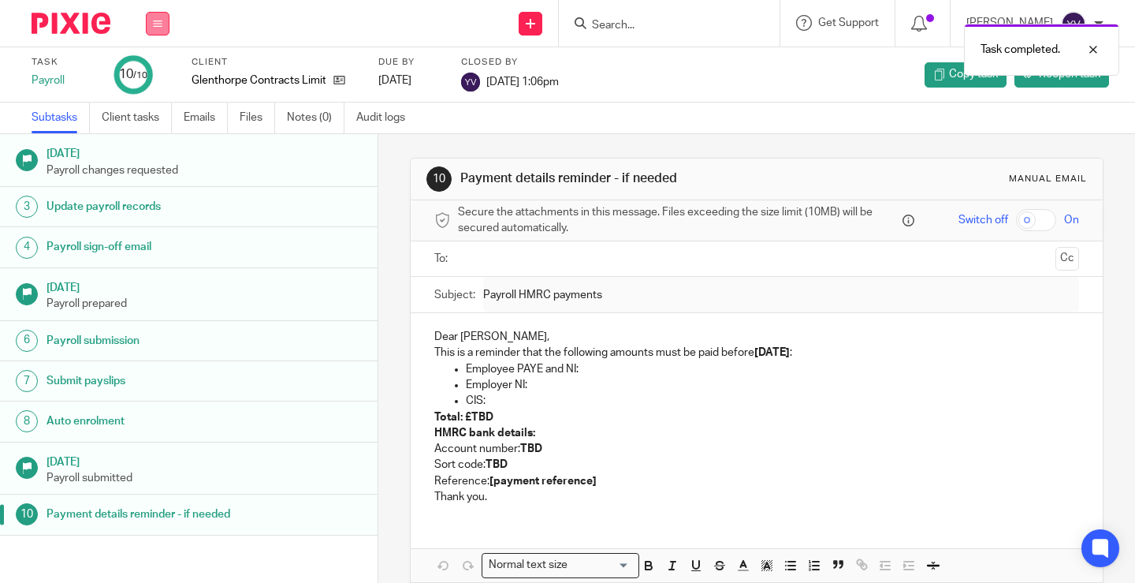
click at [157, 22] on icon at bounding box center [157, 23] width 9 height 9
click at [157, 70] on link "Work" at bounding box center [150, 73] width 28 height 11
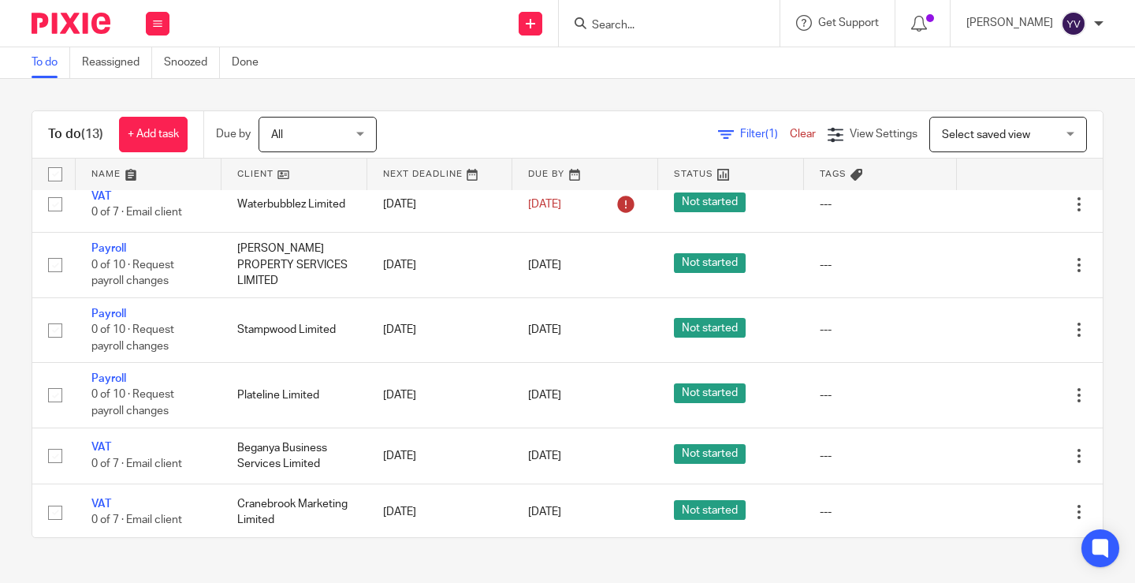
scroll to position [474, 0]
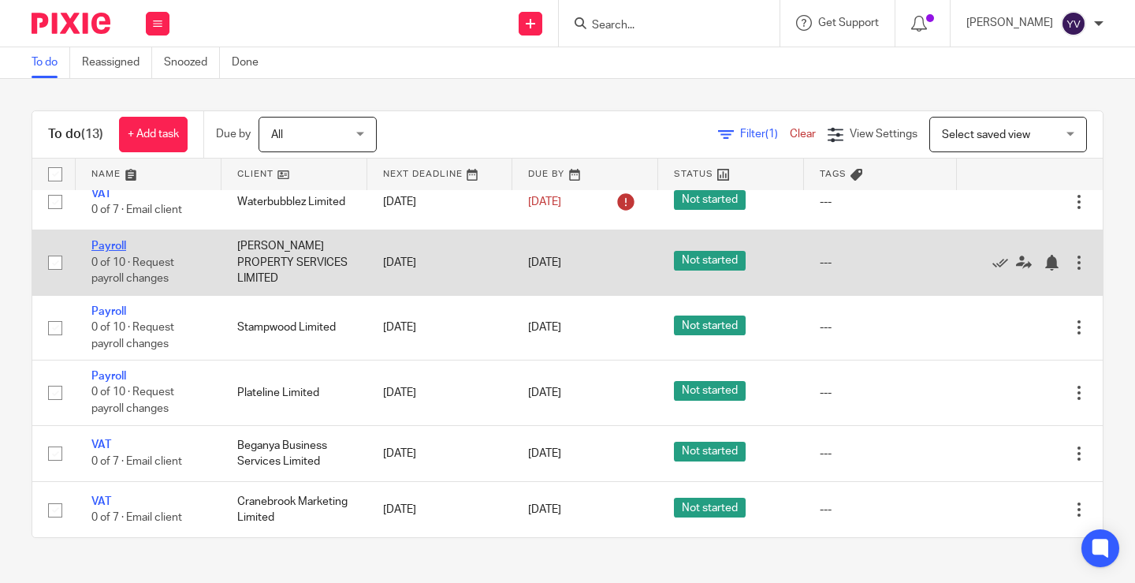
click at [112, 240] on link "Payroll" at bounding box center [108, 245] width 35 height 11
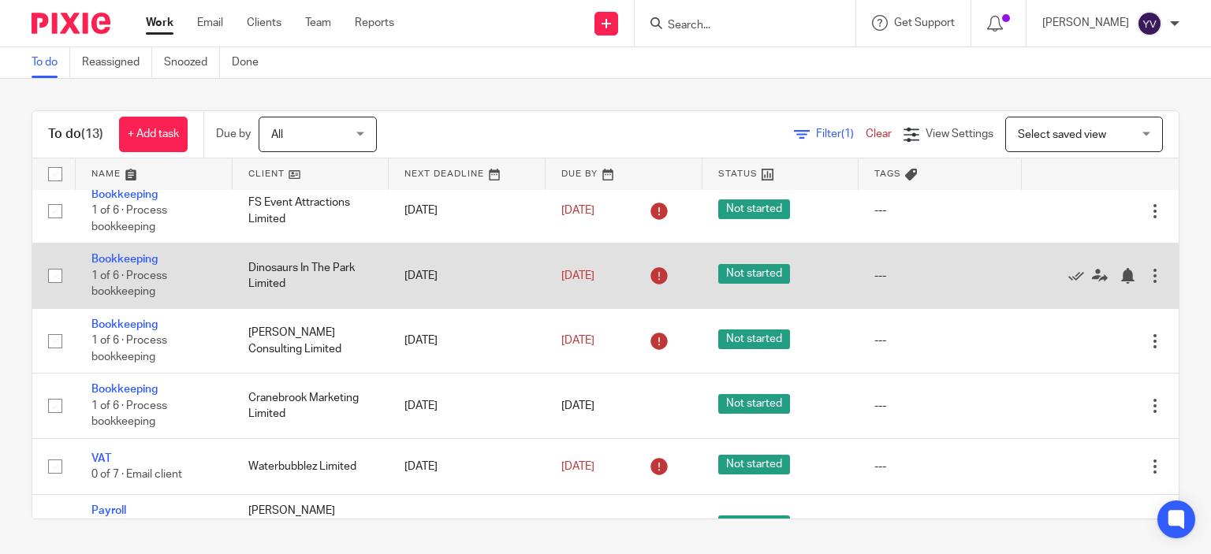
scroll to position [180, 0]
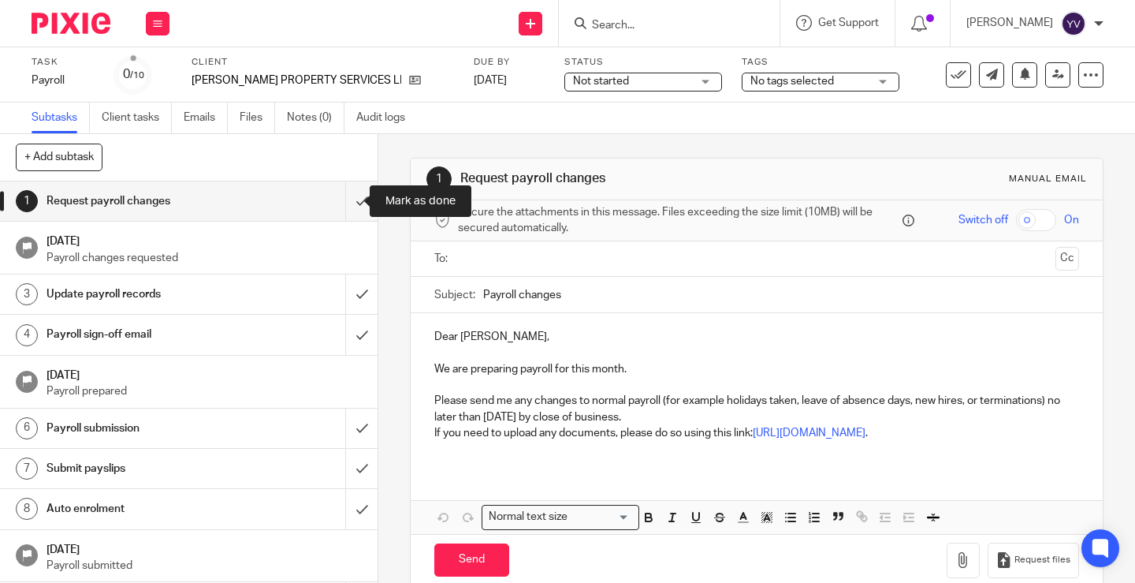
click at [348, 198] on input "submit" at bounding box center [189, 200] width 378 height 39
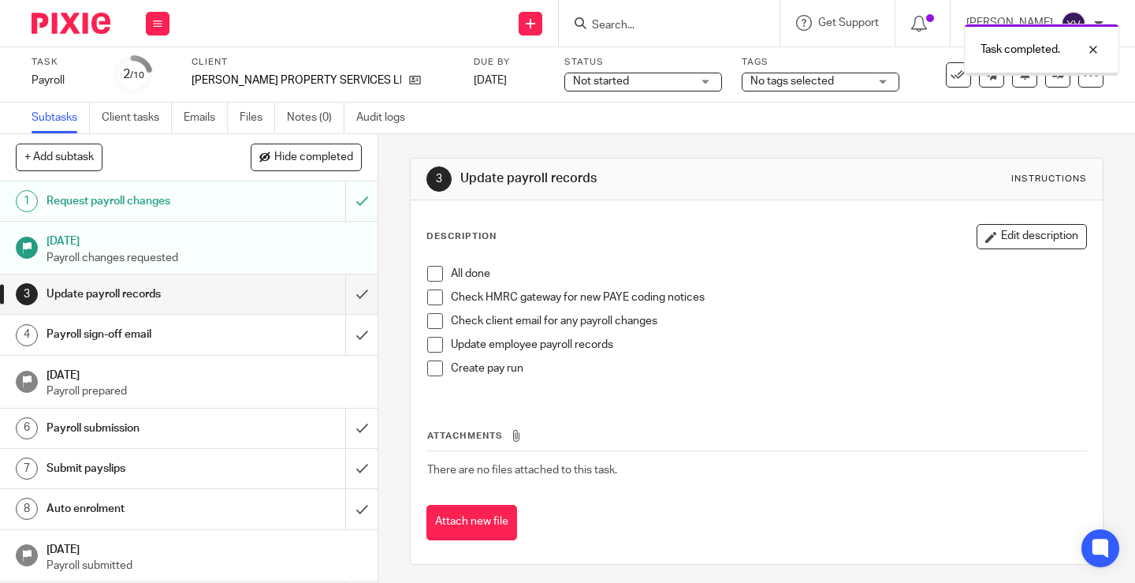
click at [430, 270] on span at bounding box center [435, 274] width 16 height 16
click at [435, 295] on span at bounding box center [435, 297] width 16 height 16
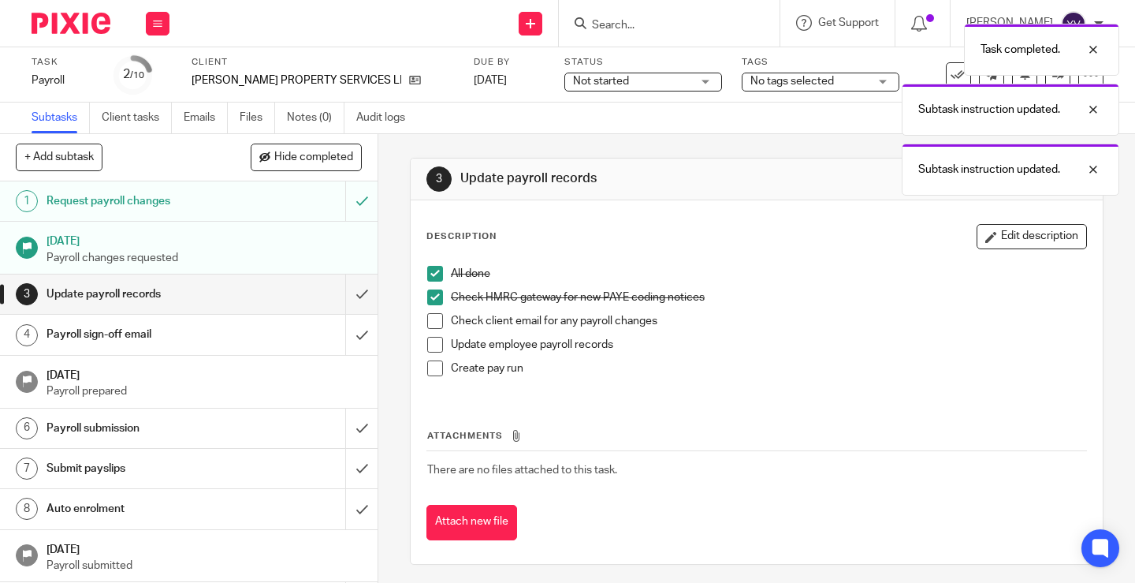
click at [427, 318] on span at bounding box center [435, 321] width 16 height 16
drag, startPoint x: 434, startPoint y: 341, endPoint x: 430, endPoint y: 355, distance: 14.7
click at [433, 341] on span at bounding box center [435, 345] width 16 height 16
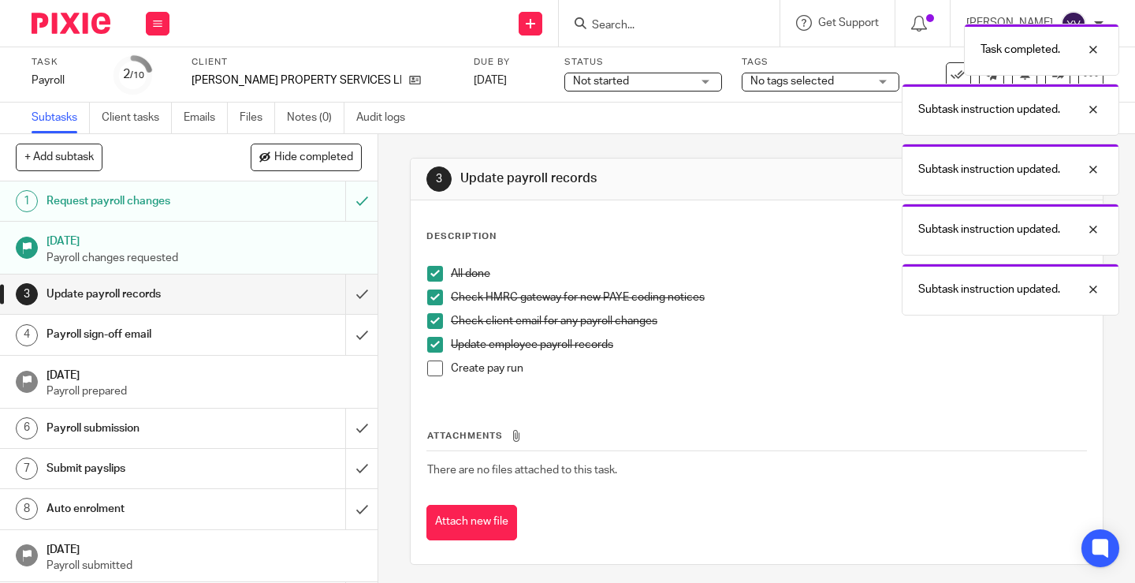
click at [431, 362] on span at bounding box center [435, 368] width 16 height 16
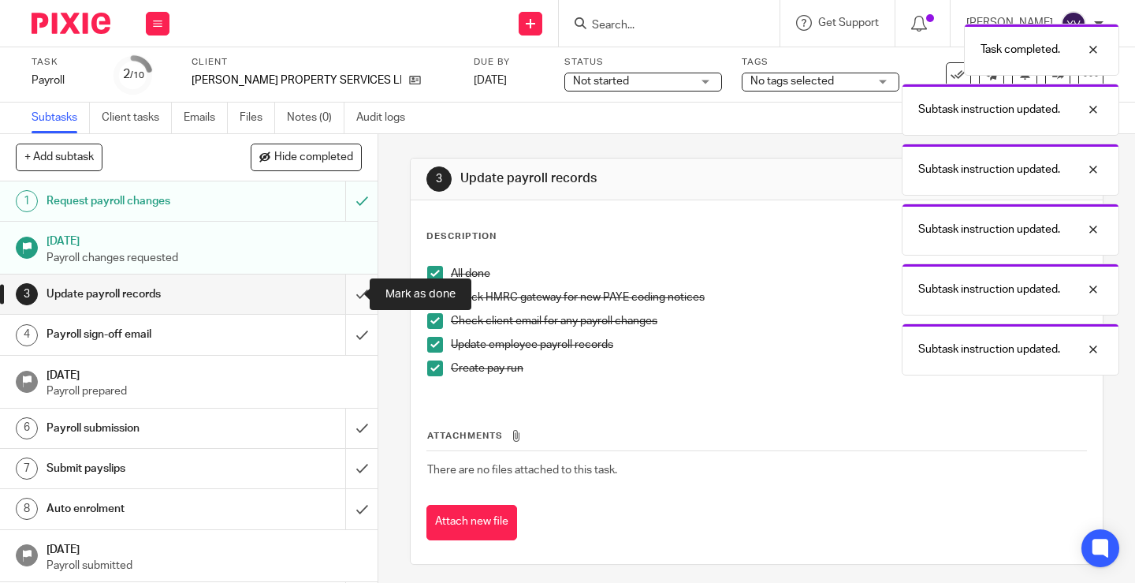
click at [344, 289] on input "submit" at bounding box center [189, 293] width 378 height 39
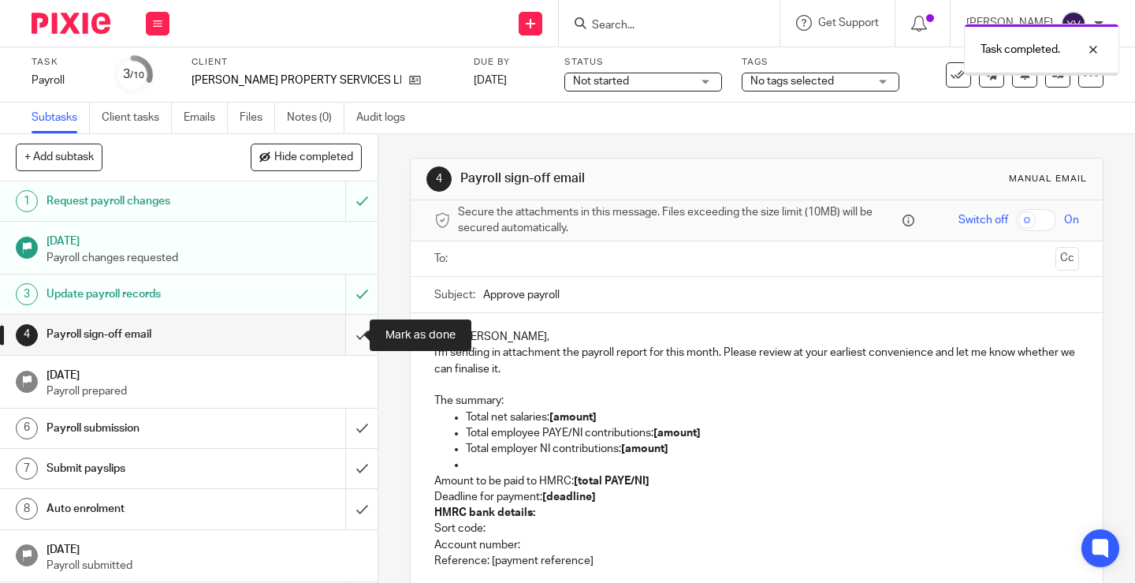
click at [346, 330] on input "submit" at bounding box center [189, 334] width 378 height 39
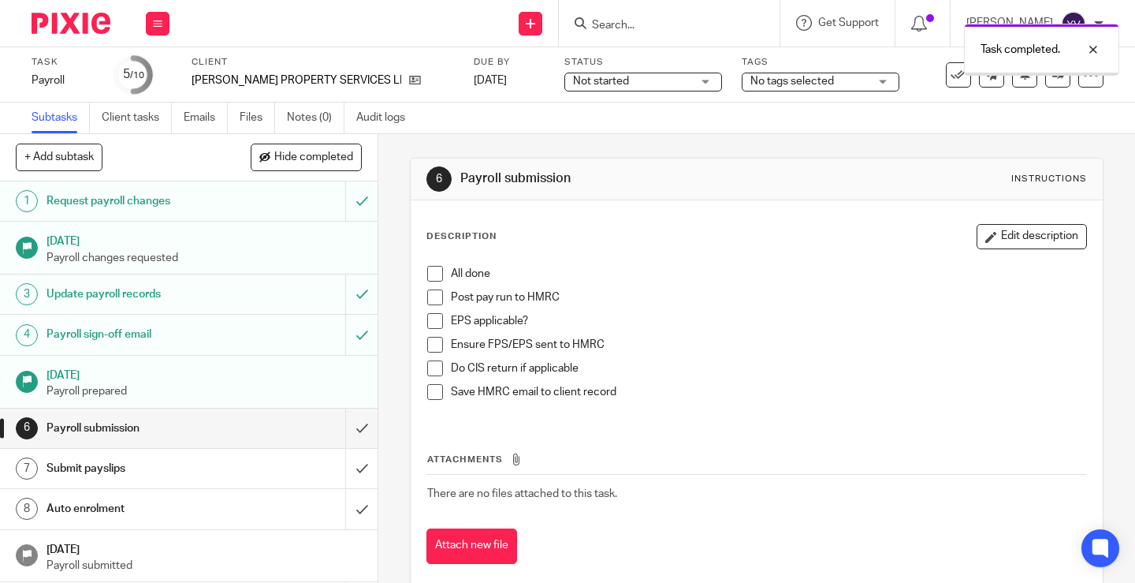
click at [427, 278] on span at bounding box center [435, 274] width 16 height 16
click at [428, 302] on span at bounding box center [435, 297] width 16 height 16
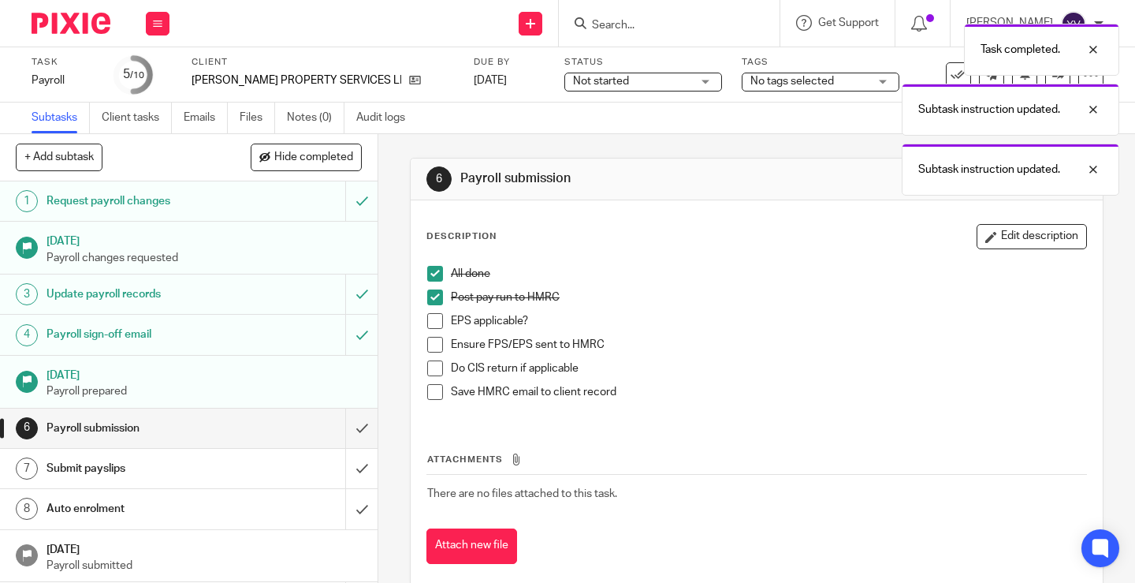
click at [428, 323] on span at bounding box center [435, 321] width 16 height 16
click at [427, 345] on span at bounding box center [435, 345] width 16 height 16
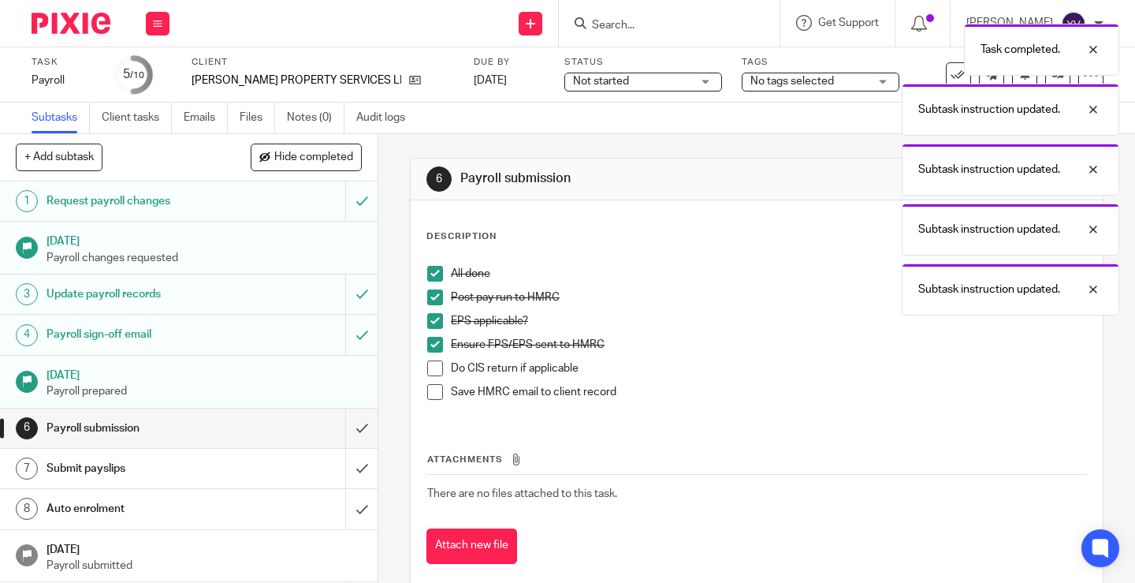
click at [427, 367] on span at bounding box center [435, 368] width 16 height 16
click at [431, 389] on span at bounding box center [435, 392] width 16 height 16
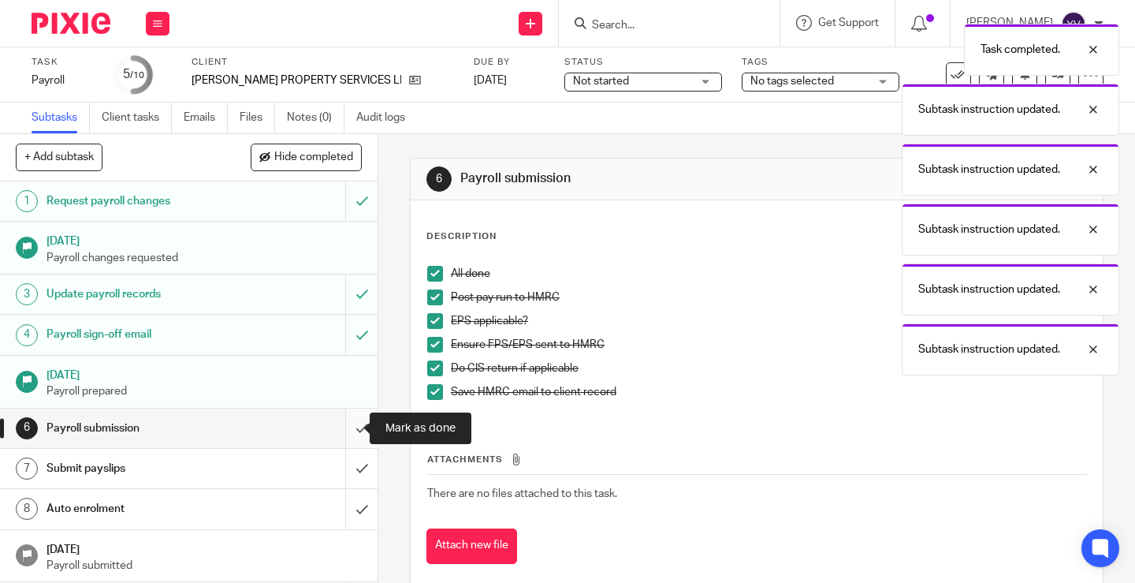
click at [340, 426] on input "submit" at bounding box center [189, 427] width 378 height 39
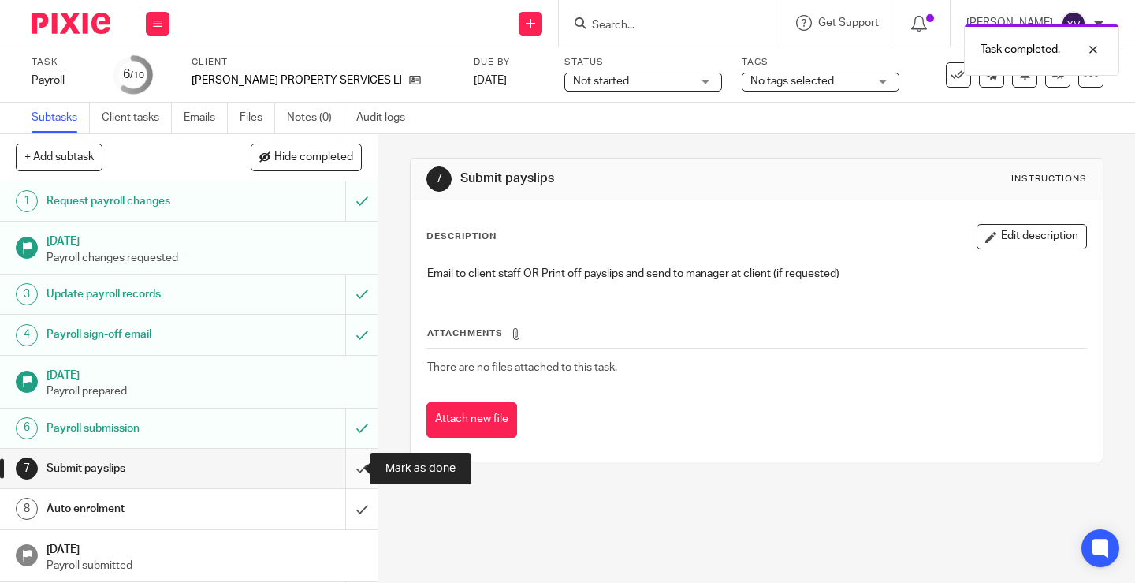
click at [348, 458] on input "submit" at bounding box center [189, 468] width 378 height 39
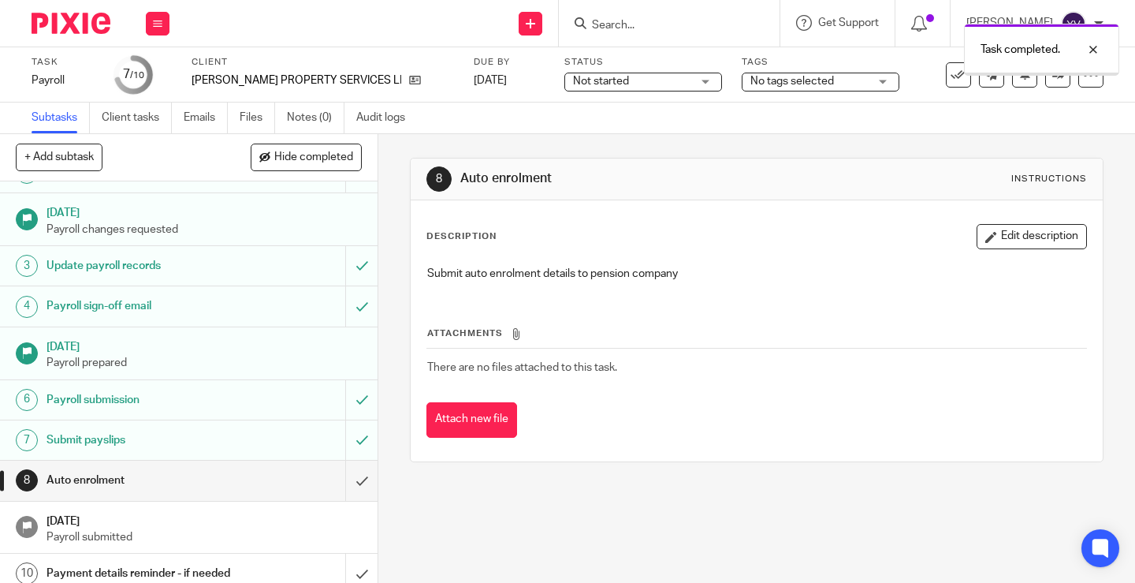
scroll to position [56, 0]
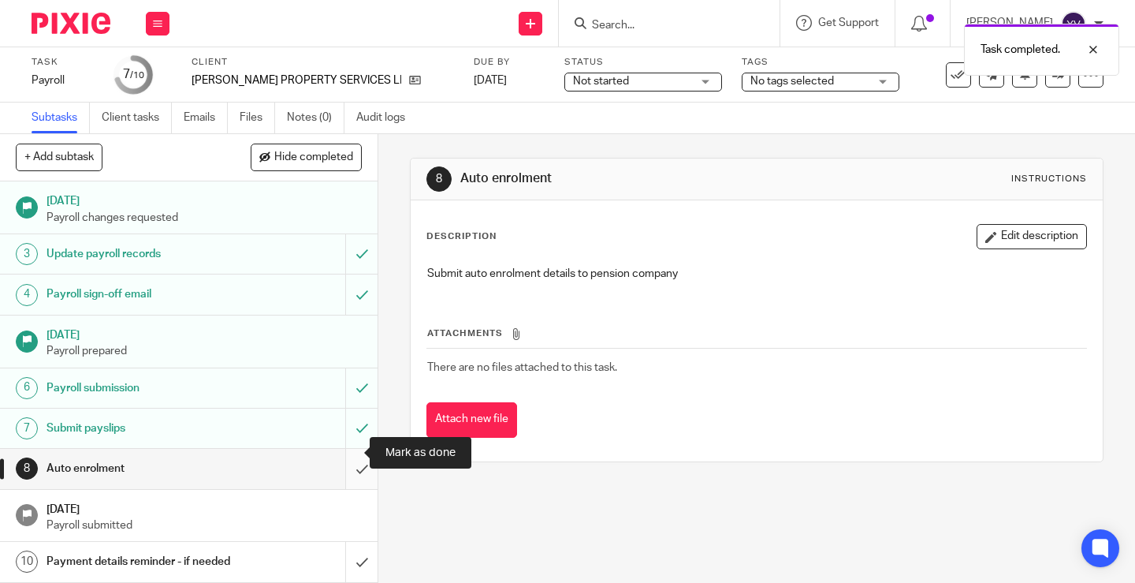
click at [346, 449] on input "submit" at bounding box center [189, 468] width 378 height 39
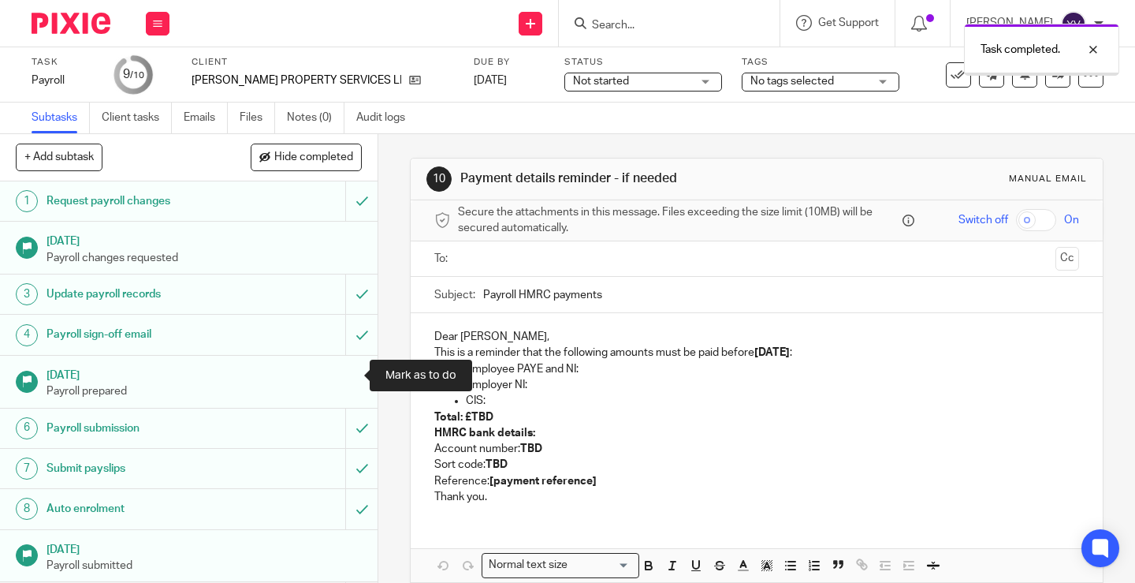
scroll to position [56, 0]
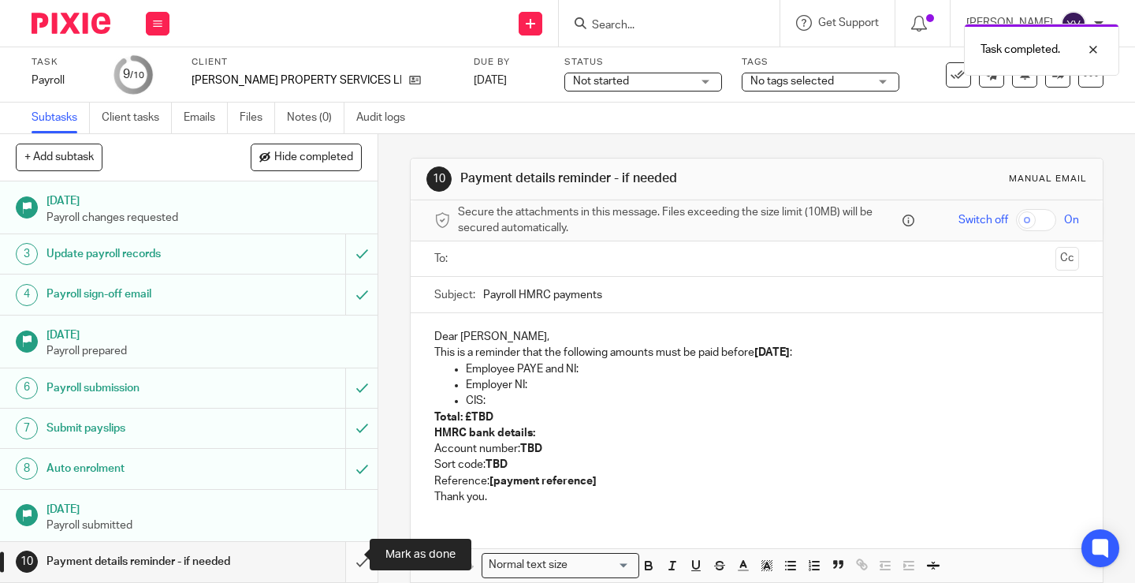
click at [342, 552] on input "submit" at bounding box center [189, 561] width 378 height 39
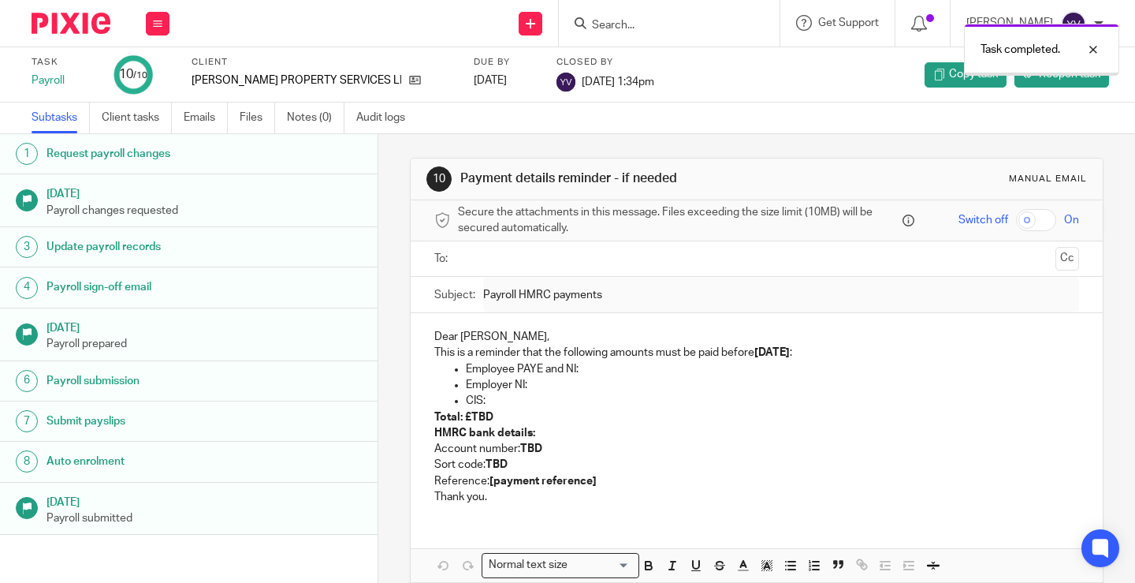
scroll to position [40, 0]
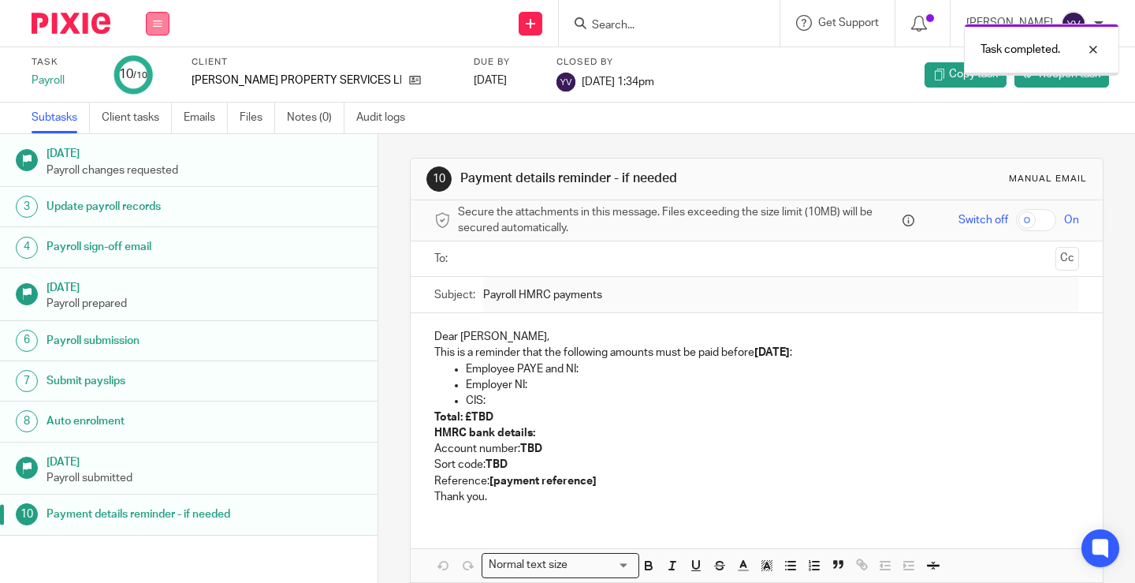
click at [155, 28] on button at bounding box center [158, 24] width 24 height 24
click at [161, 70] on link "Work" at bounding box center [150, 73] width 28 height 11
